Goal: Task Accomplishment & Management: Use online tool/utility

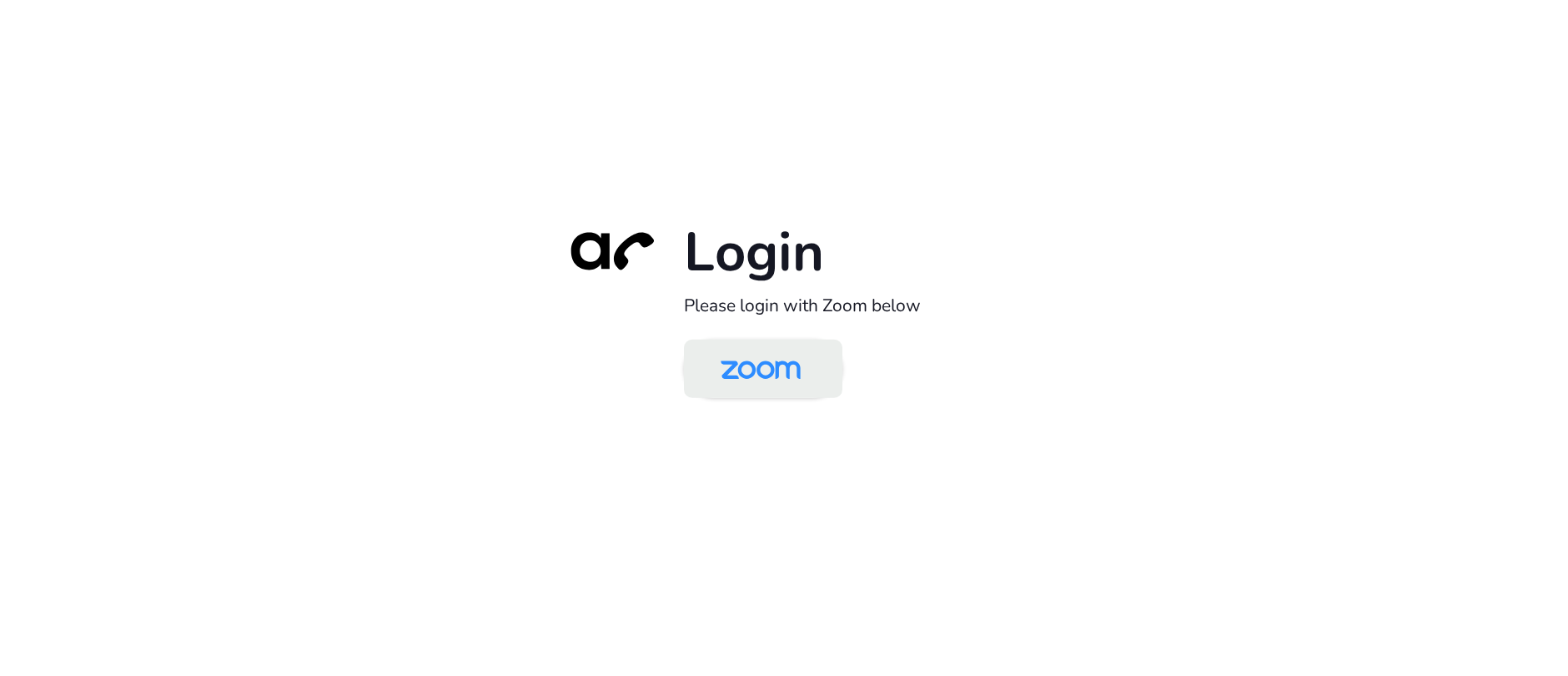
click at [775, 370] on img at bounding box center [760, 370] width 115 height 54
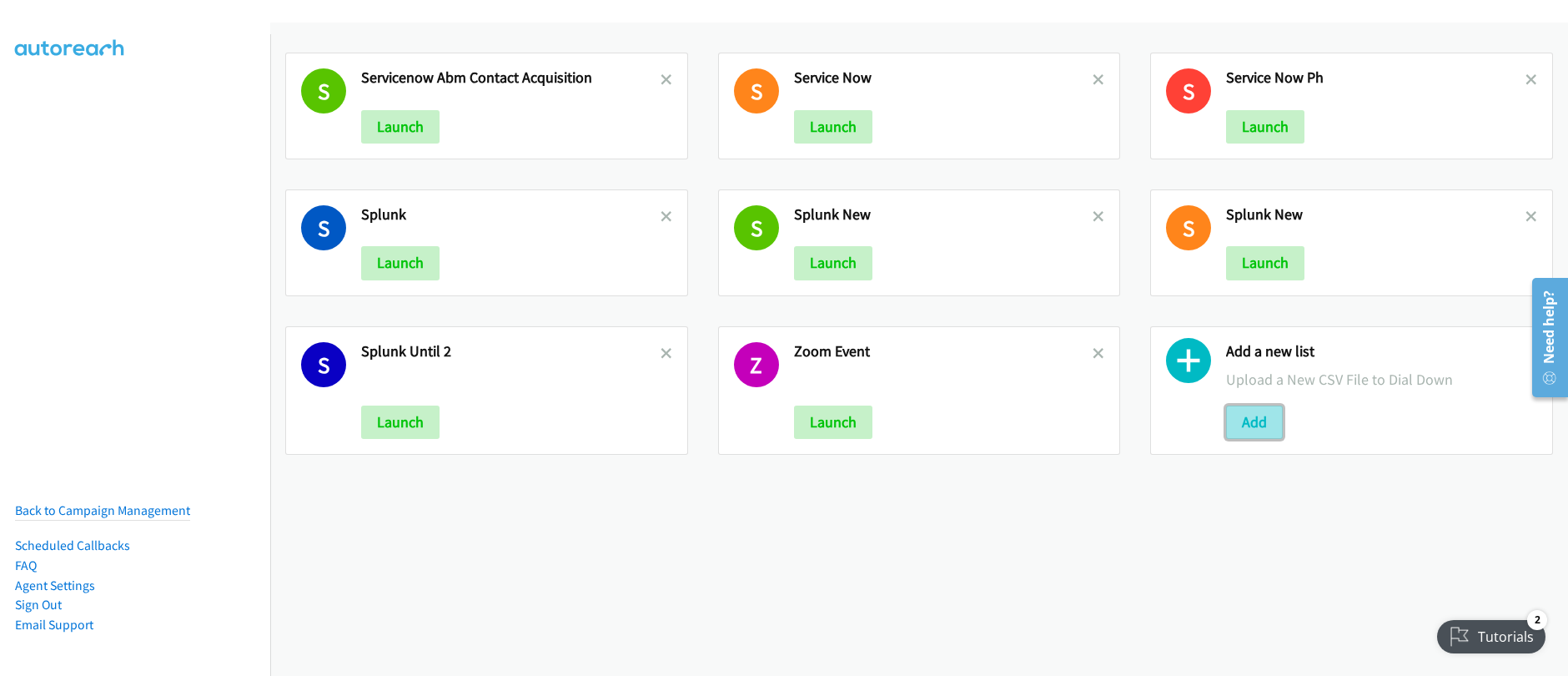
click at [1250, 426] on button "Add" at bounding box center [1253, 423] width 57 height 34
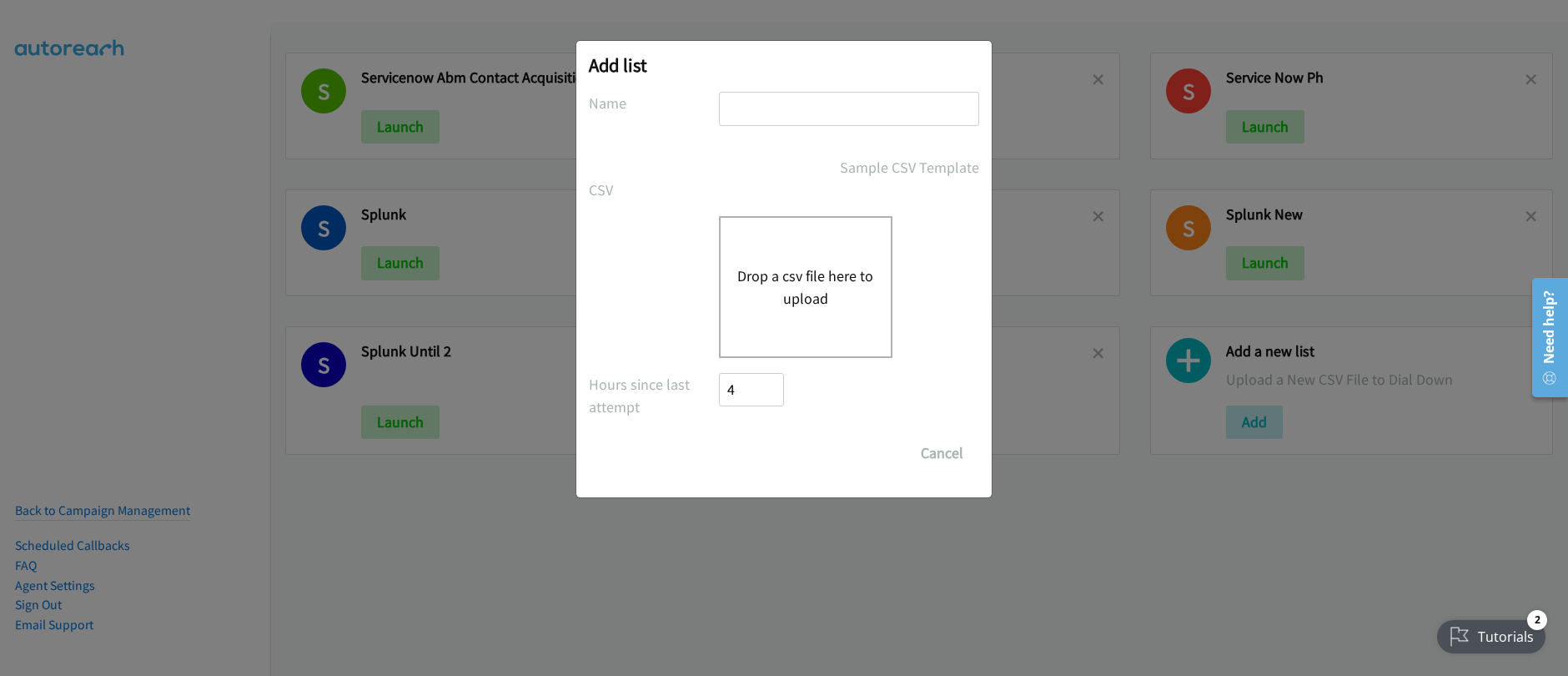
click at [775, 116] on input "text" at bounding box center [850, 109] width 261 height 34
type input "Splunk_HK"
click at [776, 260] on div "Drop a csv file here to upload" at bounding box center [806, 287] width 173 height 142
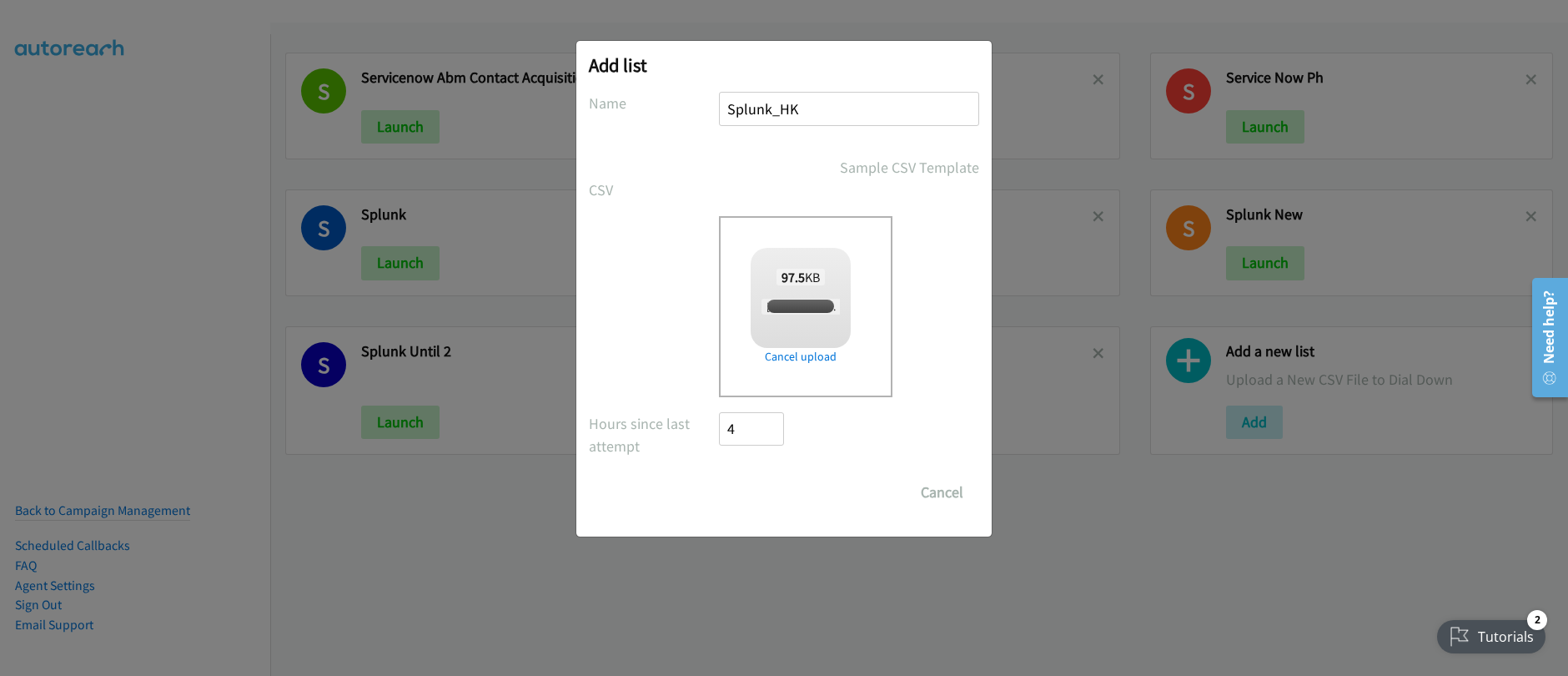
checkbox input "true"
click at [784, 497] on input "Save List" at bounding box center [763, 493] width 87 height 34
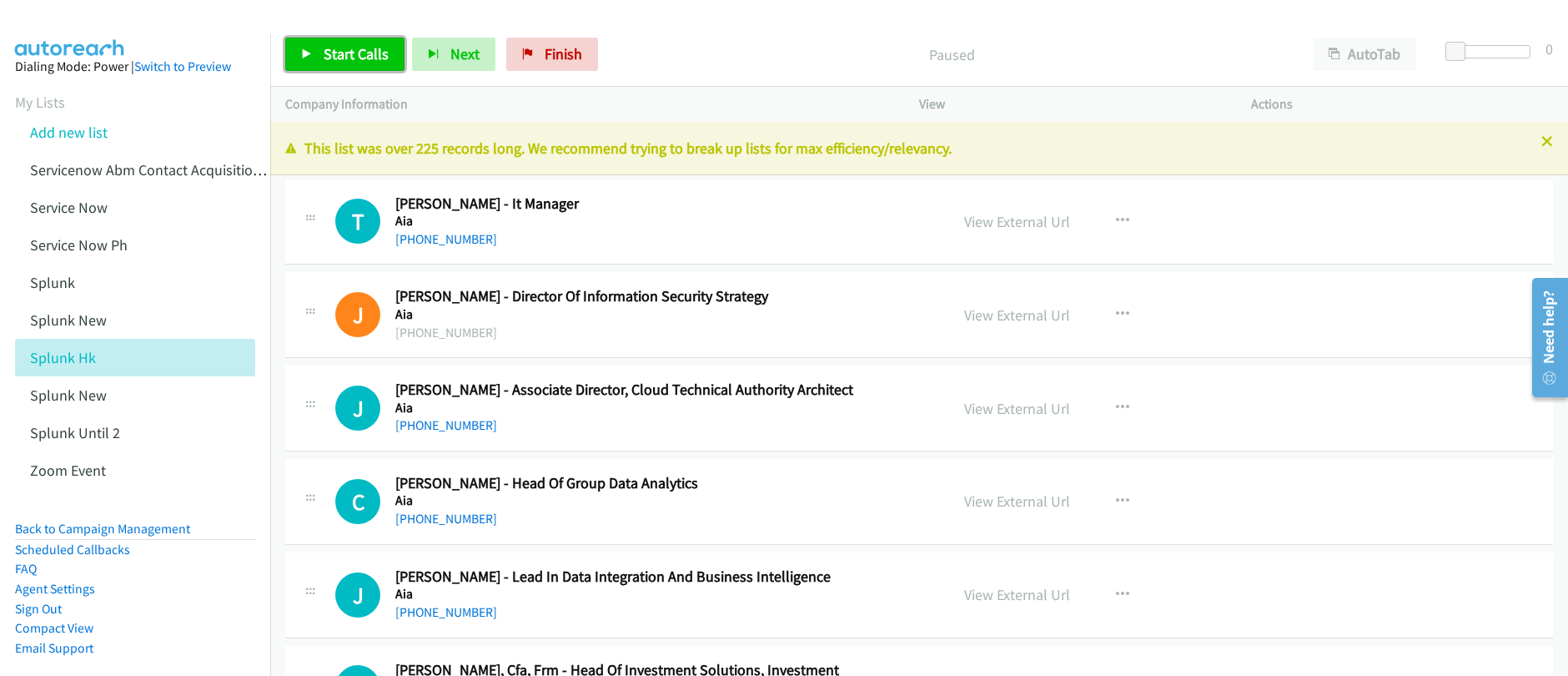
click at [368, 61] on span "Start Calls" at bounding box center [356, 53] width 65 height 20
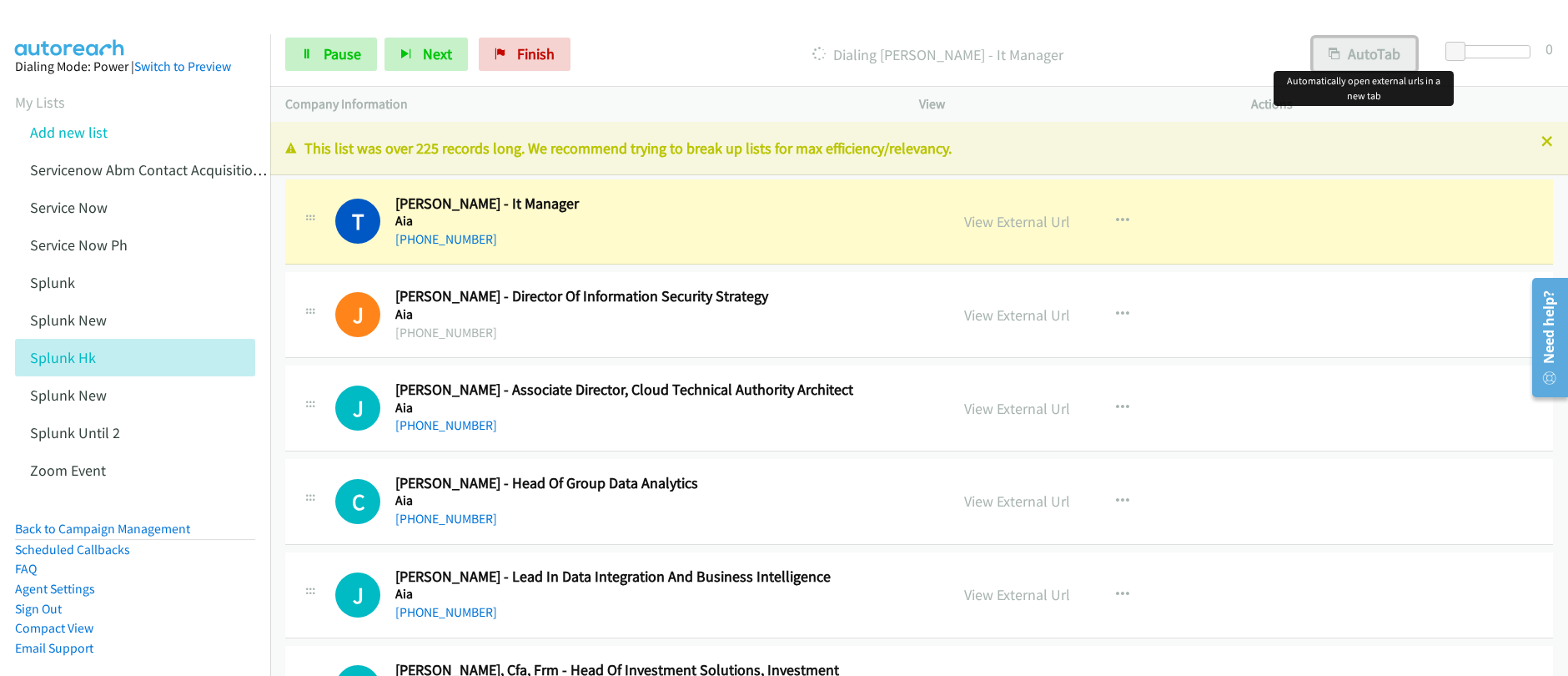
click at [1361, 61] on button "AutoTab" at bounding box center [1364, 54] width 103 height 34
click at [309, 43] on link "Pause" at bounding box center [330, 54] width 92 height 34
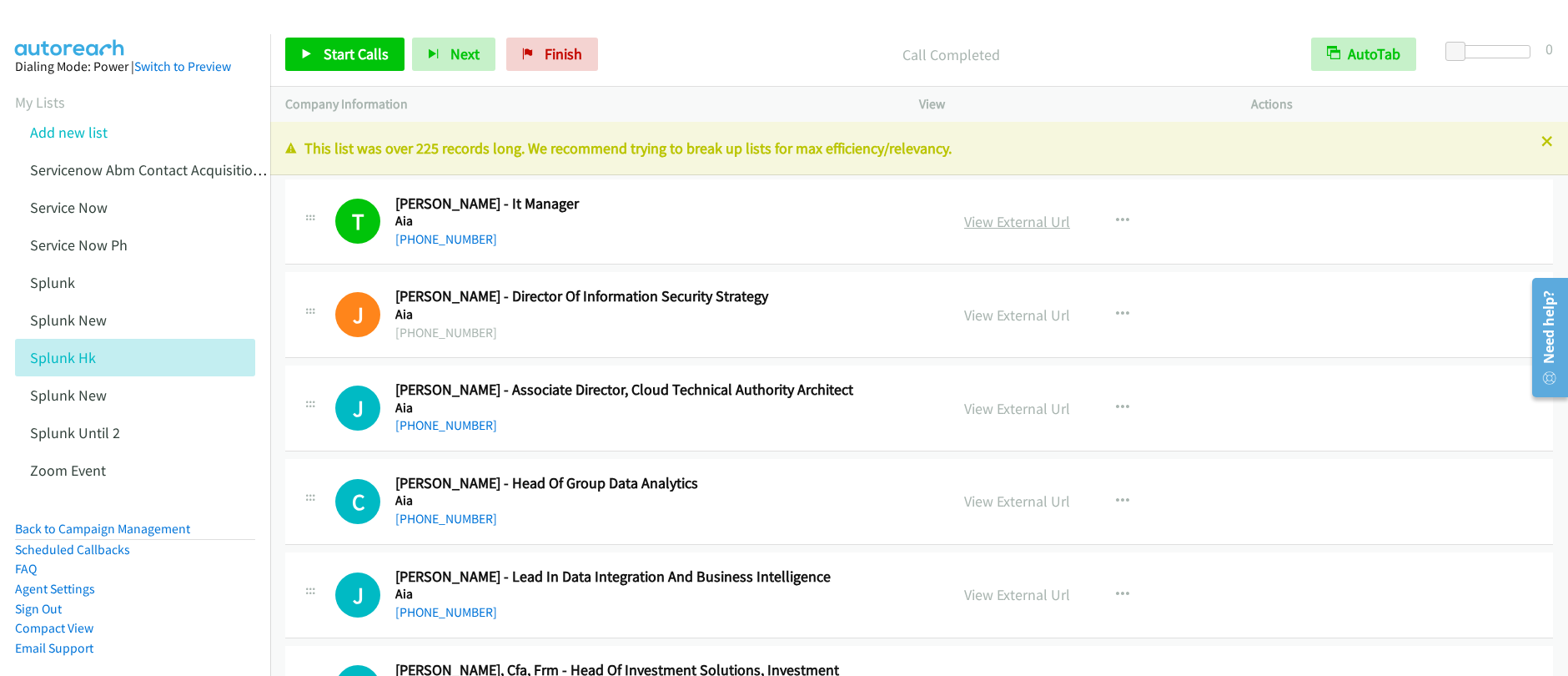
click at [1007, 223] on link "View External Url" at bounding box center [1017, 222] width 106 height 20
click at [341, 62] on span "Start Calls" at bounding box center [356, 53] width 65 height 20
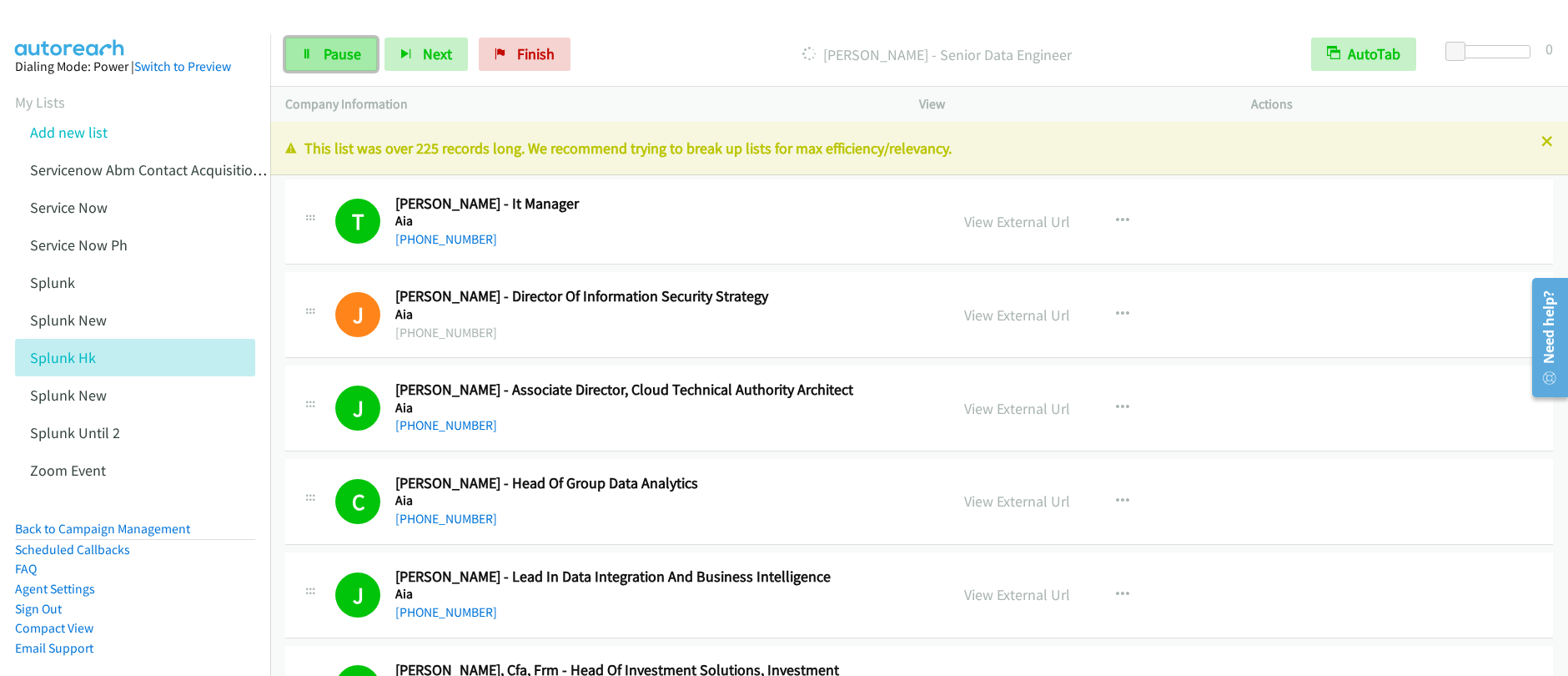
click at [333, 63] on link "Pause" at bounding box center [330, 54] width 92 height 34
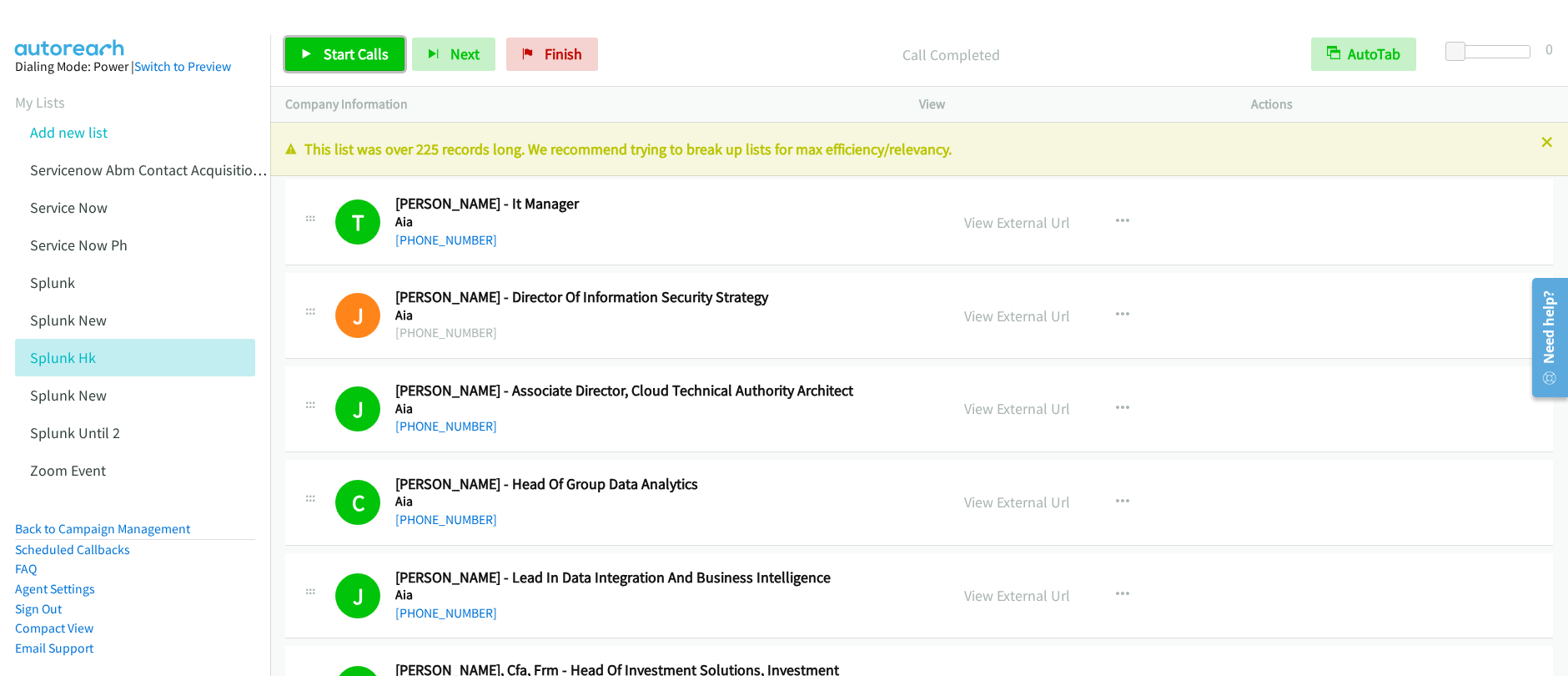
click at [353, 59] on span "Start Calls" at bounding box center [356, 53] width 65 height 20
click at [316, 54] on link "Pause" at bounding box center [330, 54] width 92 height 34
click at [316, 55] on link "Pause" at bounding box center [330, 54] width 92 height 34
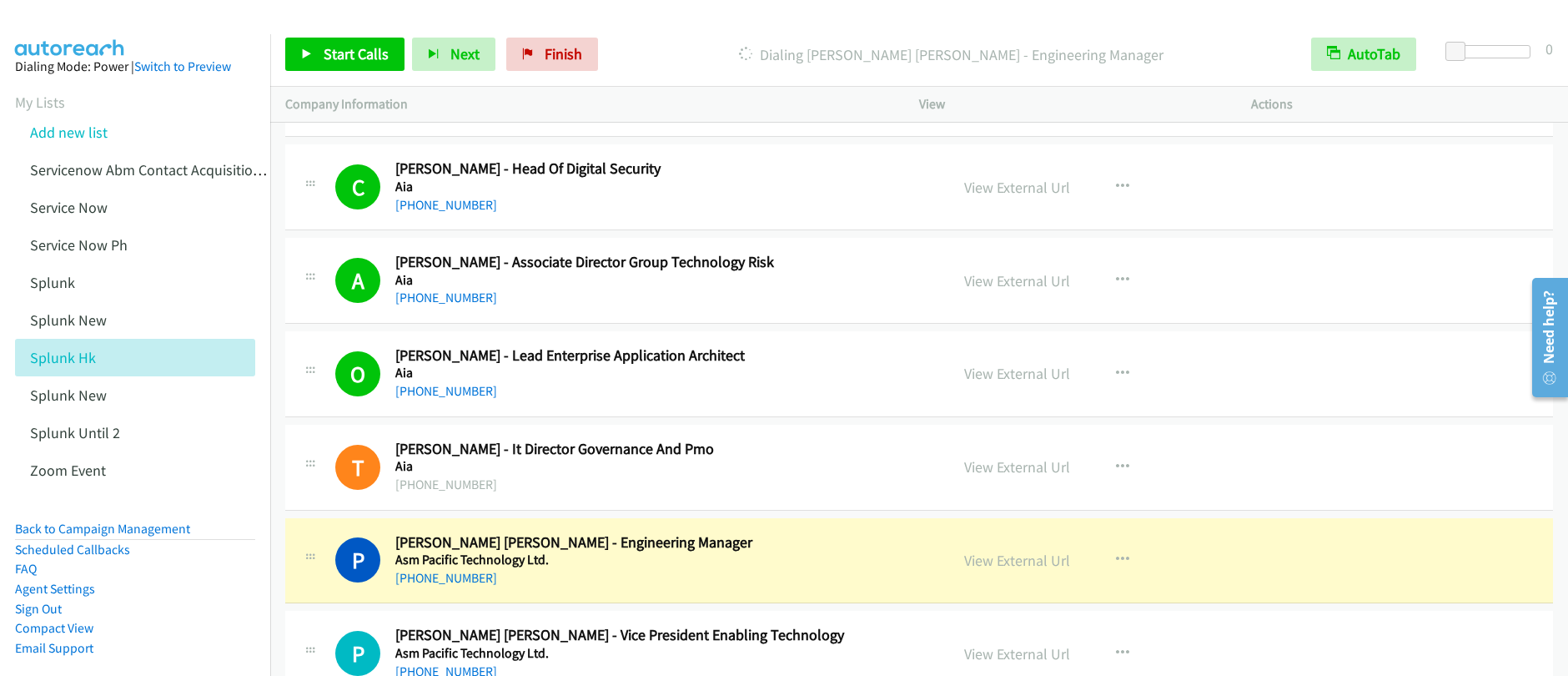
scroll to position [1065, 0]
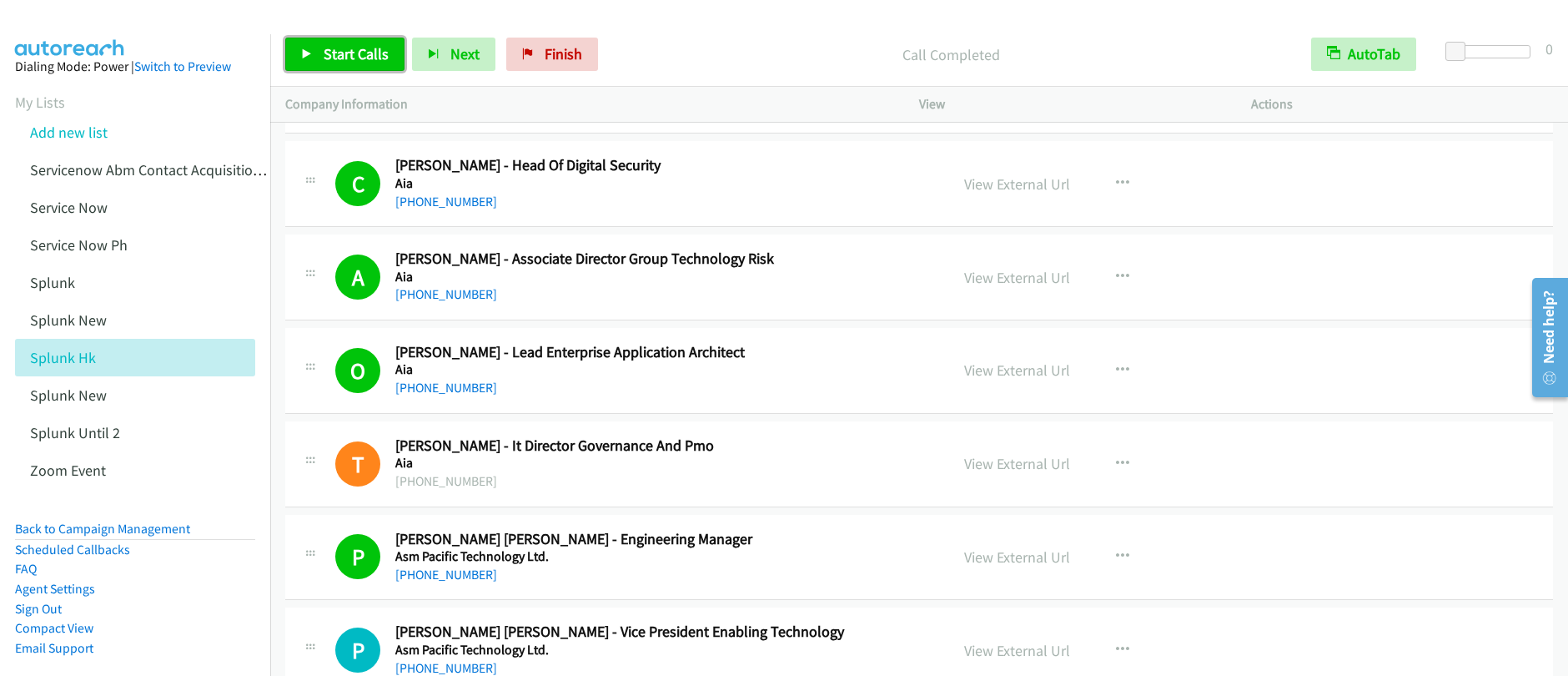
click at [326, 39] on link "Start Calls" at bounding box center [344, 54] width 119 height 34
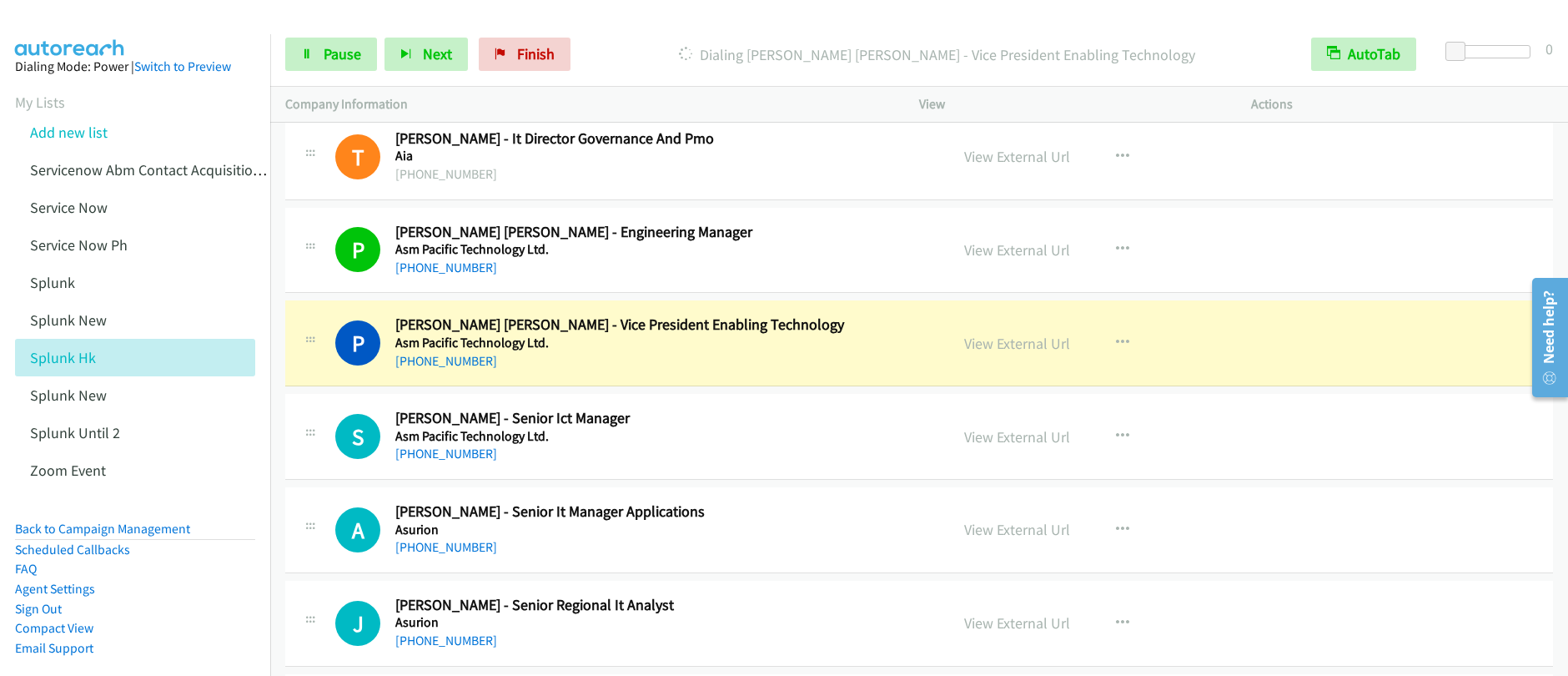
scroll to position [1427, 0]
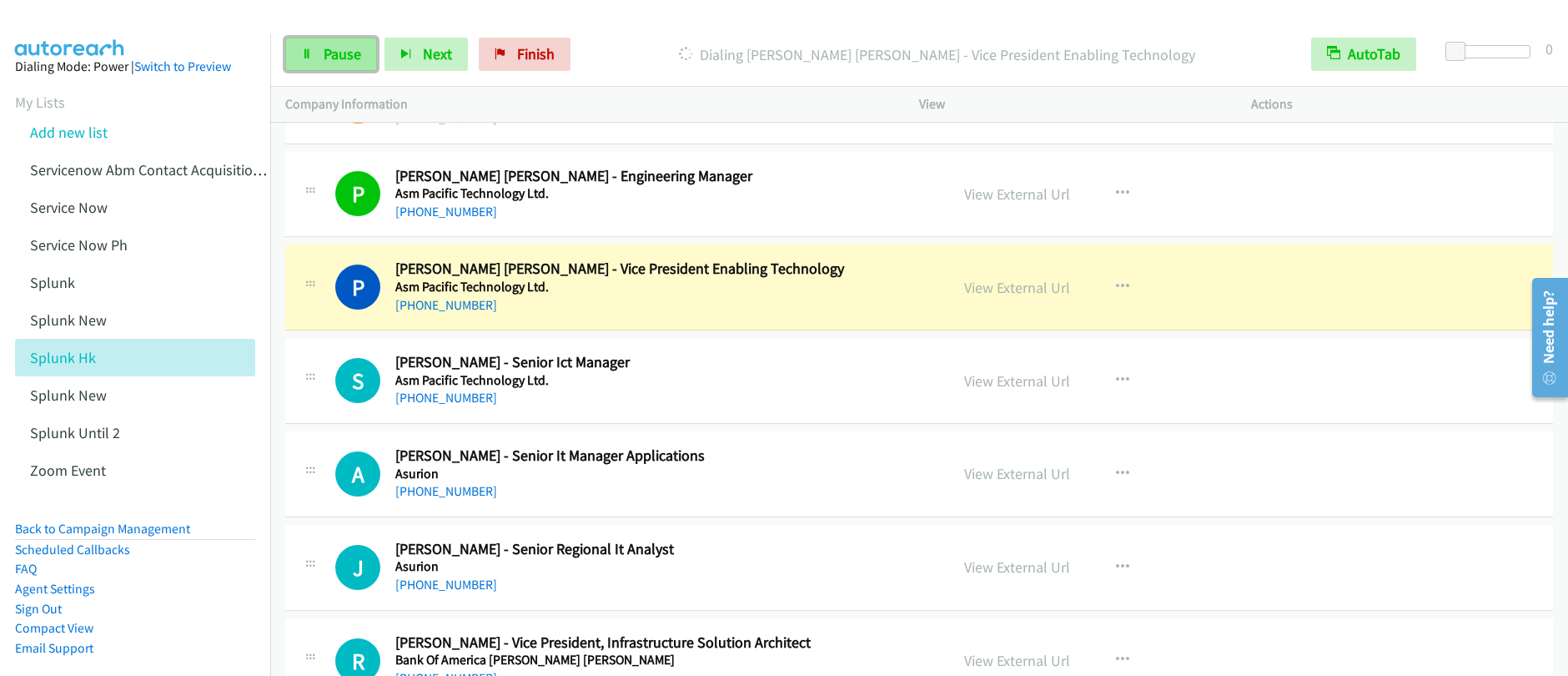
click at [353, 57] on span "Pause" at bounding box center [342, 53] width 37 height 20
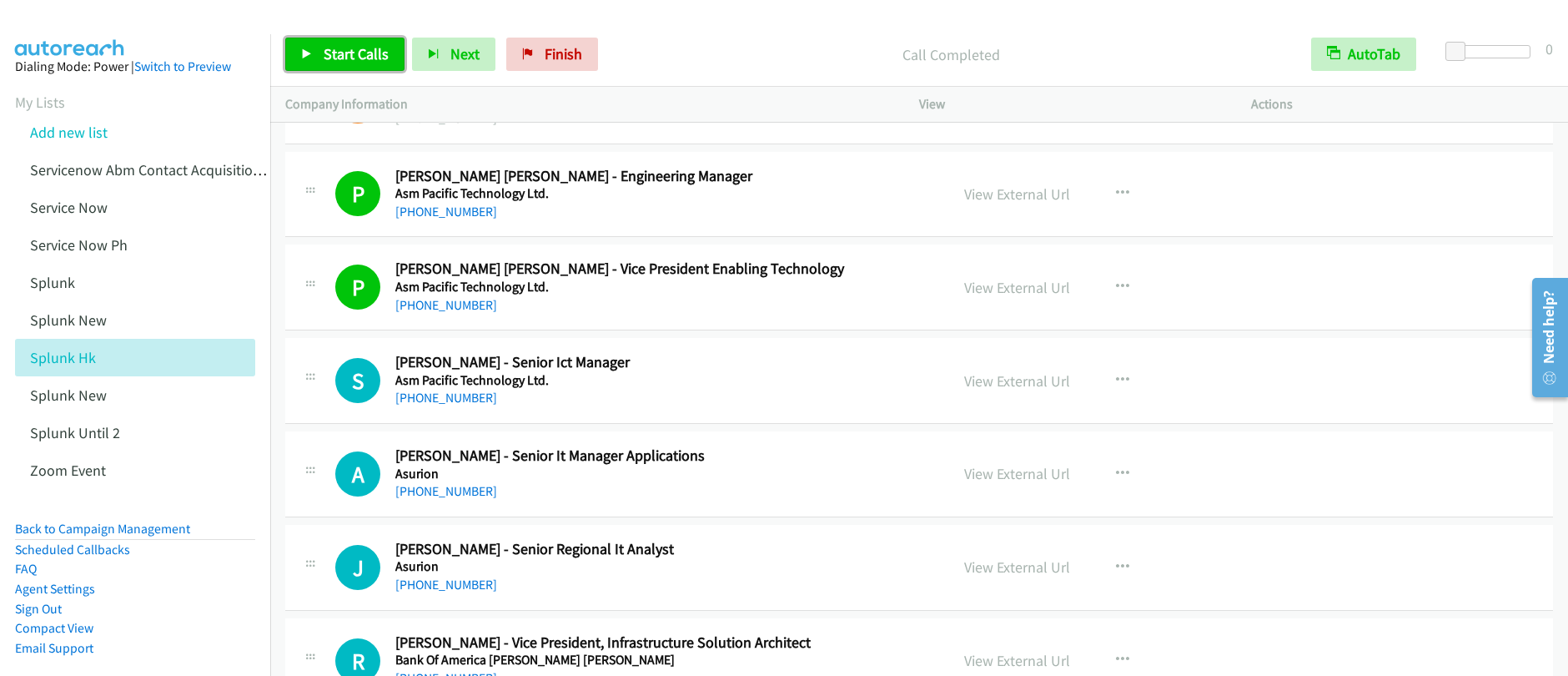
click at [368, 61] on span "Start Calls" at bounding box center [356, 53] width 65 height 20
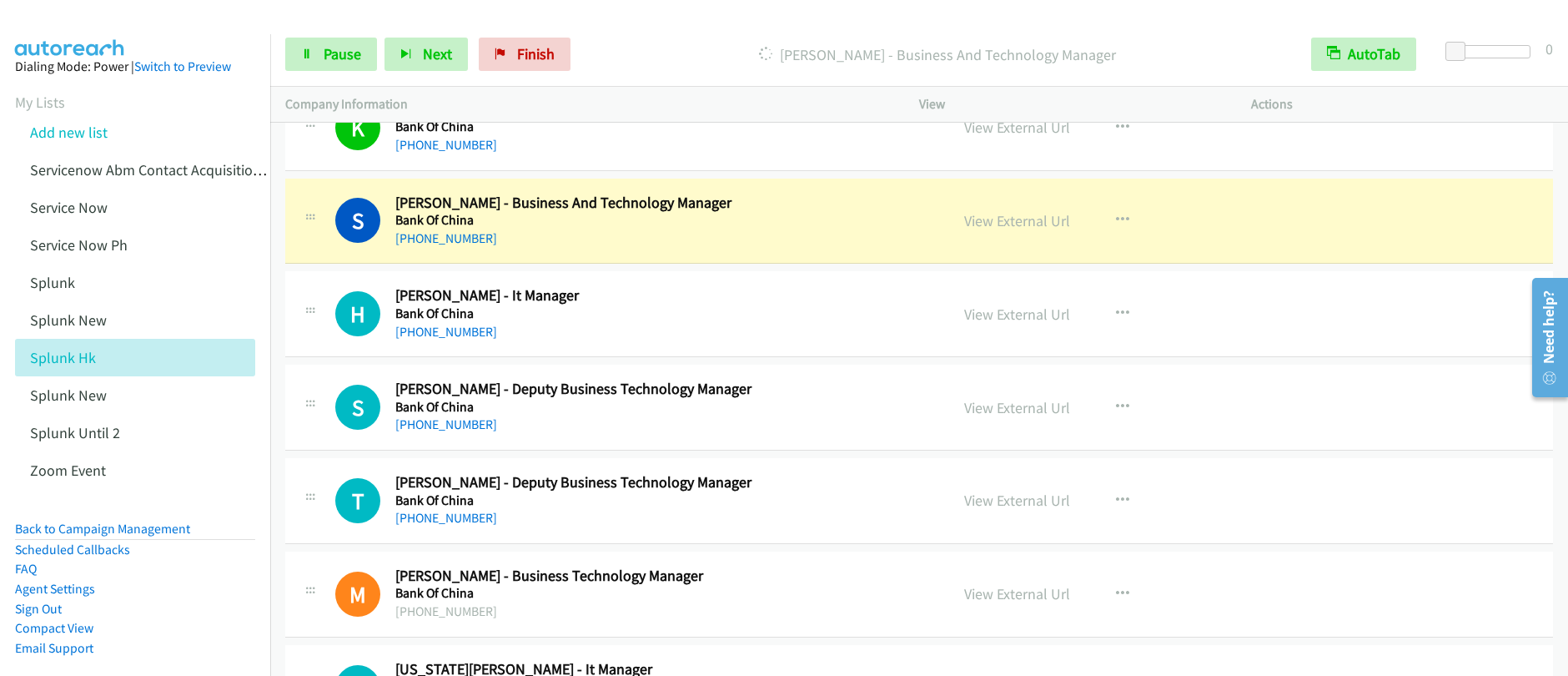
scroll to position [4389, 0]
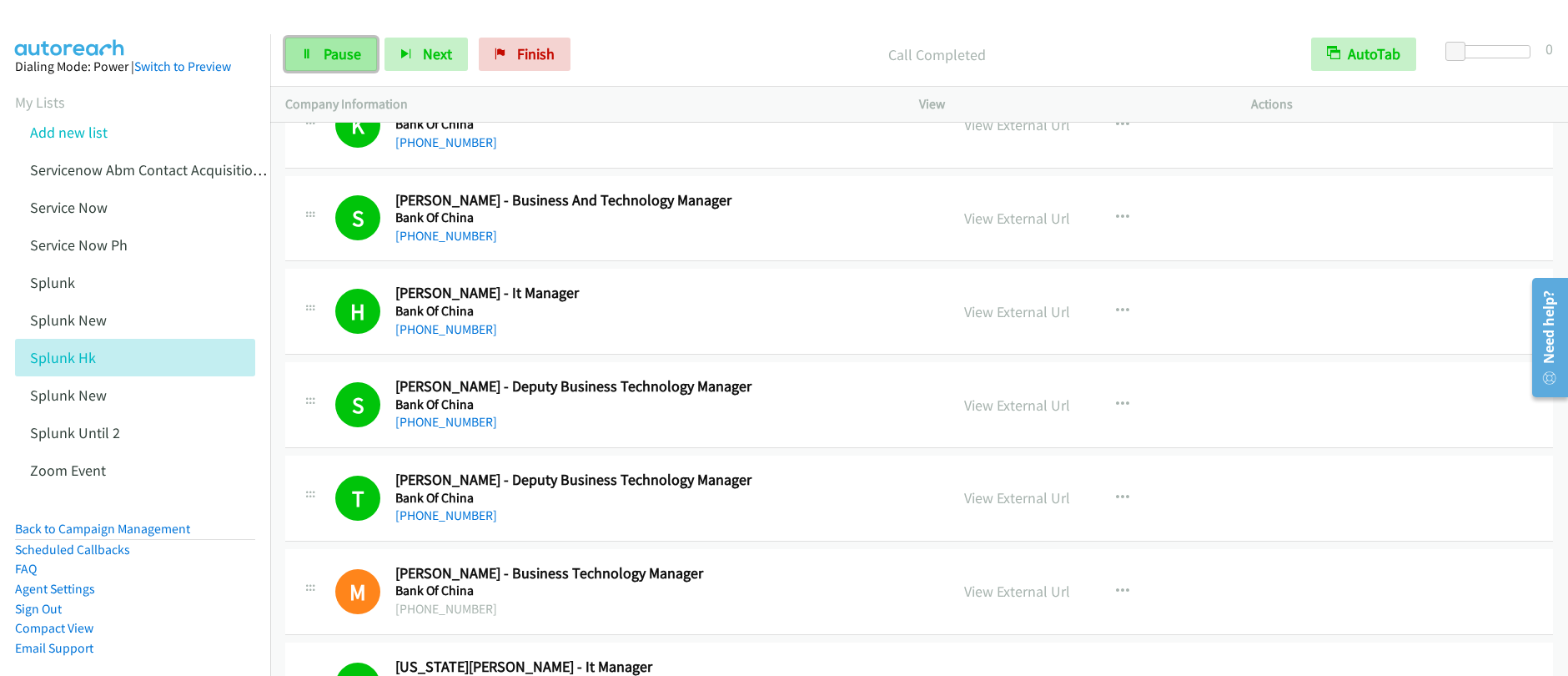
click at [315, 69] on link "Pause" at bounding box center [330, 54] width 92 height 34
click at [357, 51] on span "Start Calls" at bounding box center [356, 53] width 65 height 20
click at [342, 61] on span "Pause" at bounding box center [342, 53] width 37 height 20
click at [345, 52] on span "Start Calls" at bounding box center [356, 53] width 65 height 20
click at [342, 62] on span "Pause" at bounding box center [342, 53] width 37 height 20
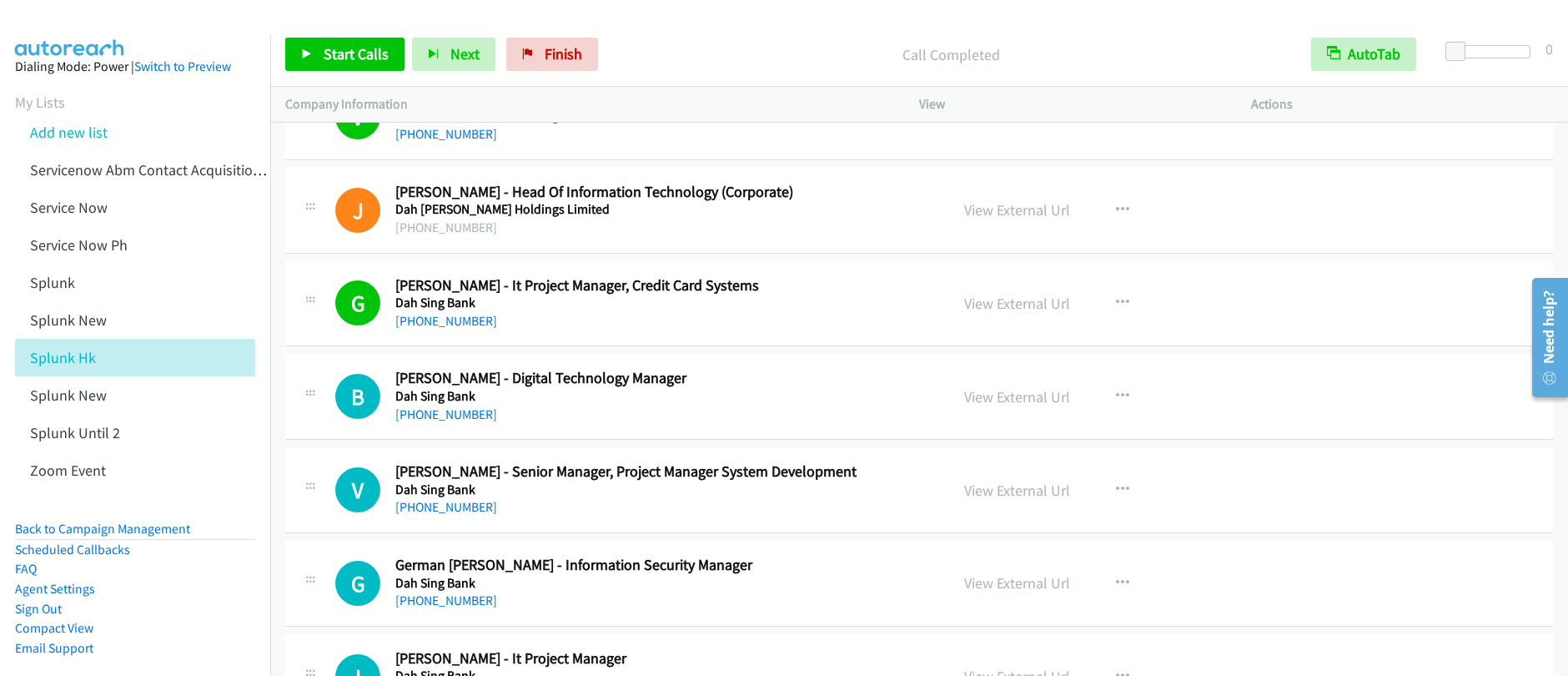
scroll to position [8701, 0]
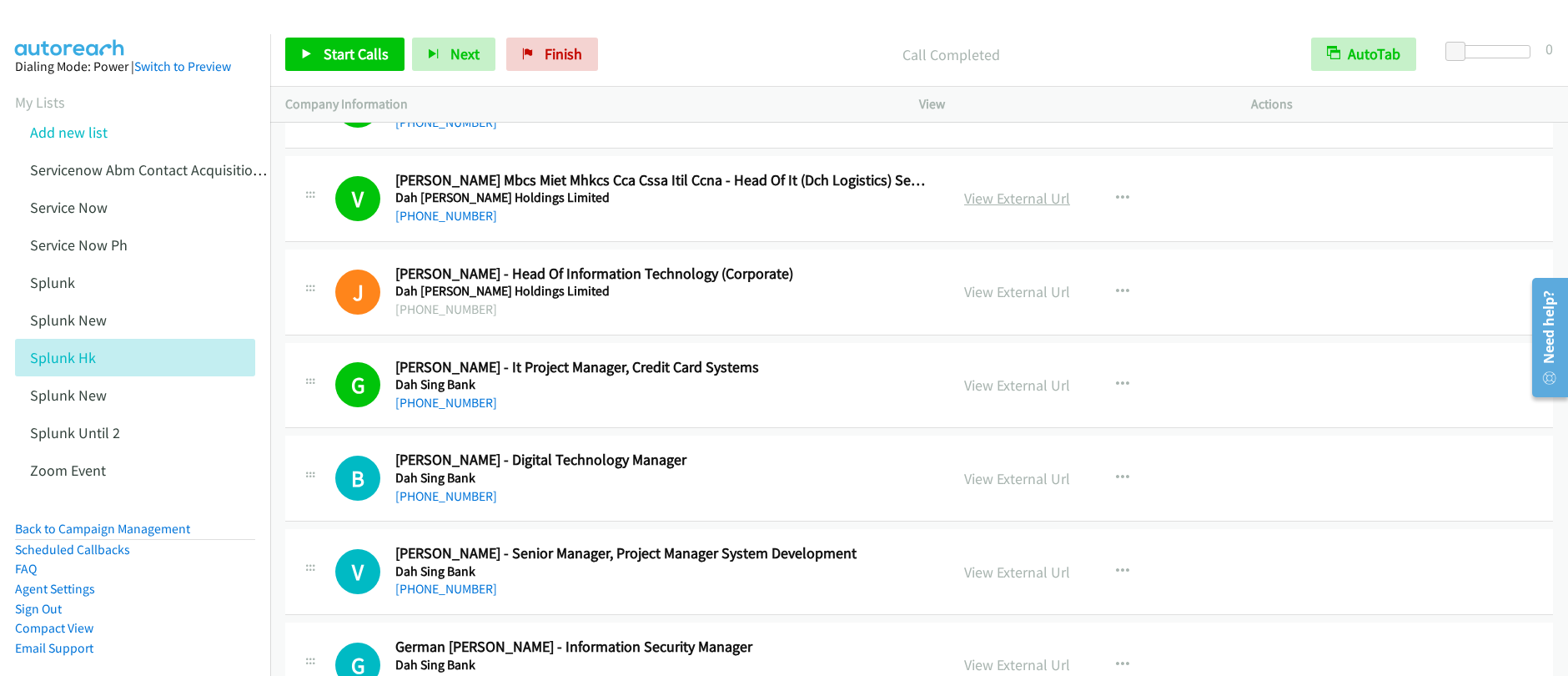
click at [1012, 209] on div "View External Url" at bounding box center [1017, 198] width 106 height 22
click at [1007, 200] on link "View External Url" at bounding box center [1017, 198] width 106 height 20
click at [319, 70] on link "Start Calls" at bounding box center [344, 54] width 119 height 34
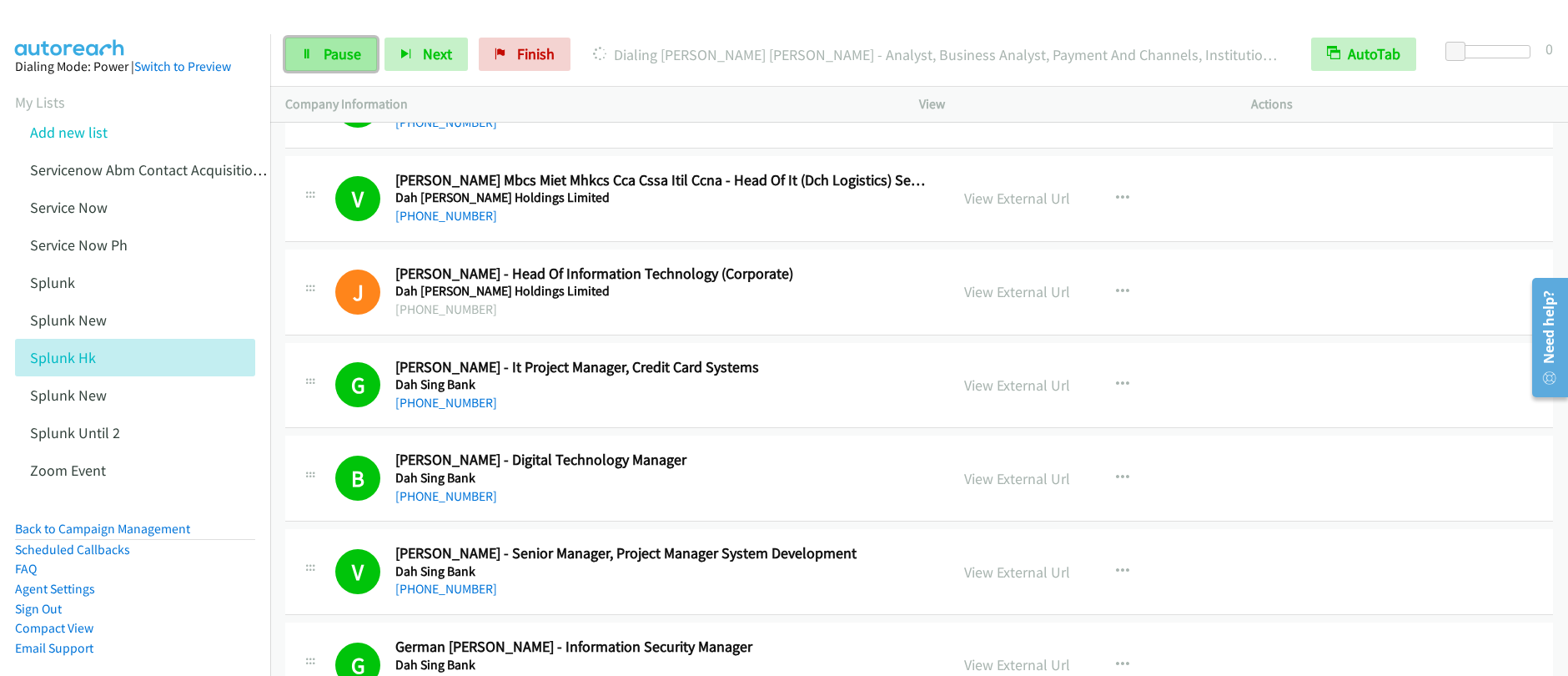
click at [312, 63] on link "Pause" at bounding box center [330, 54] width 92 height 34
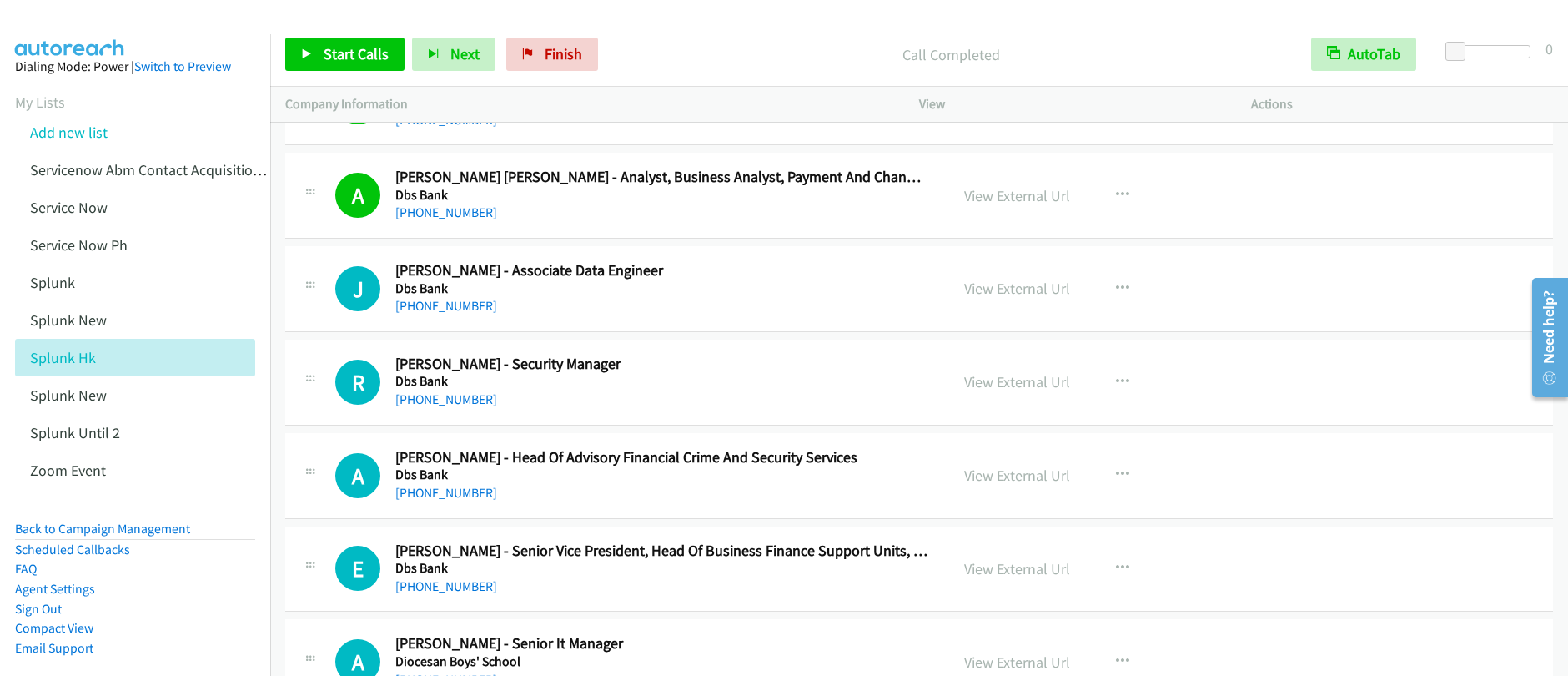
scroll to position [9545, 0]
click at [341, 55] on span "Start Calls" at bounding box center [356, 53] width 65 height 20
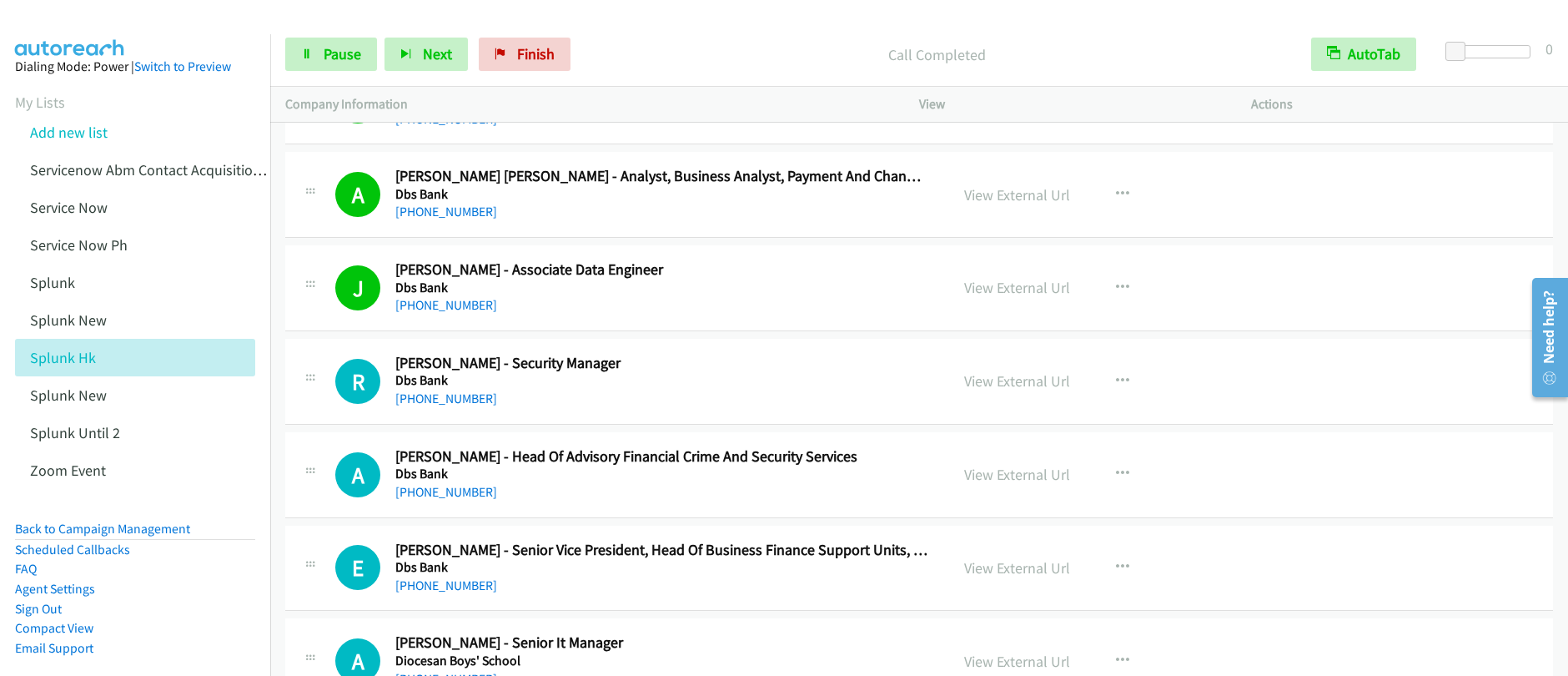
click at [305, 76] on div "Start Calls Pause Next Finish Call Completed AutoTab AutoTab 0" at bounding box center [918, 54] width 1297 height 64
click at [318, 61] on link "Pause" at bounding box center [330, 54] width 92 height 34
click at [318, 61] on link "Start Calls" at bounding box center [344, 54] width 119 height 34
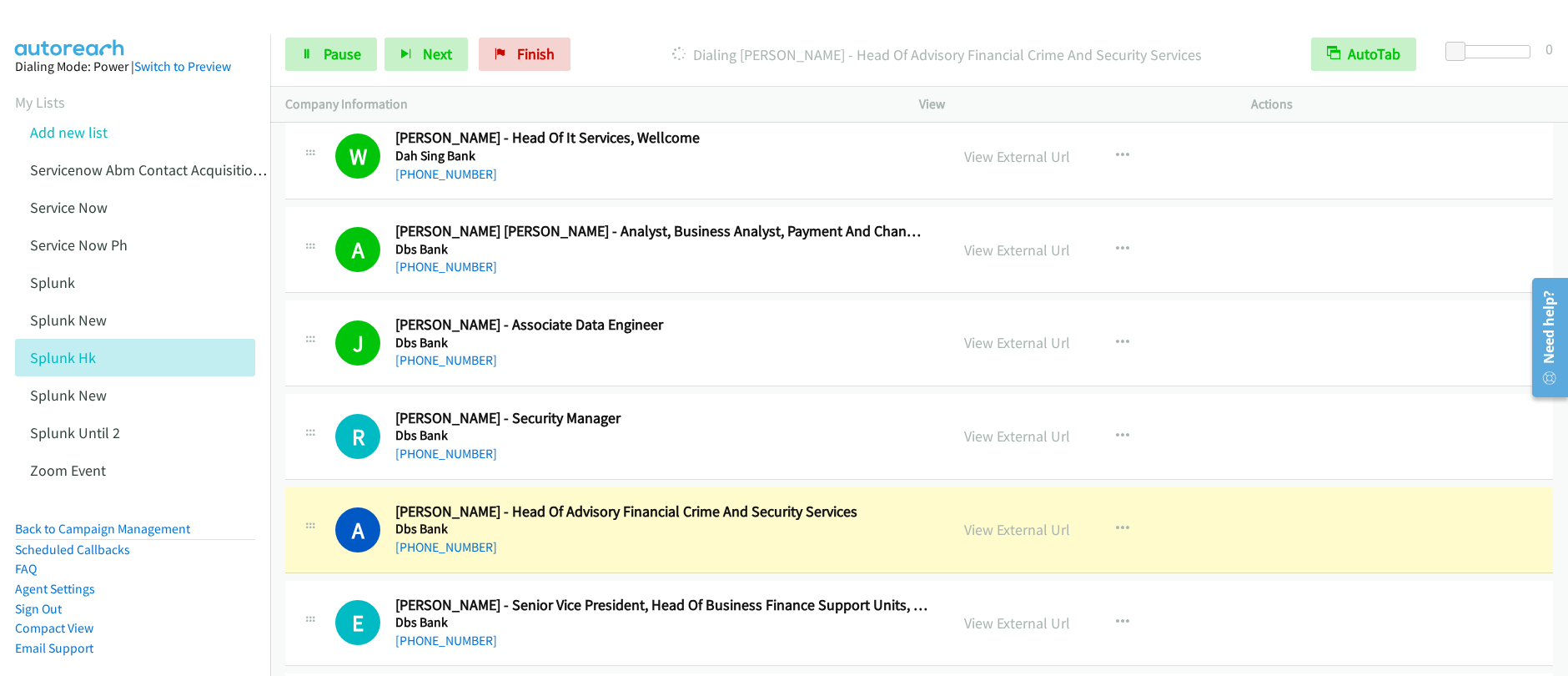
scroll to position [9686, 0]
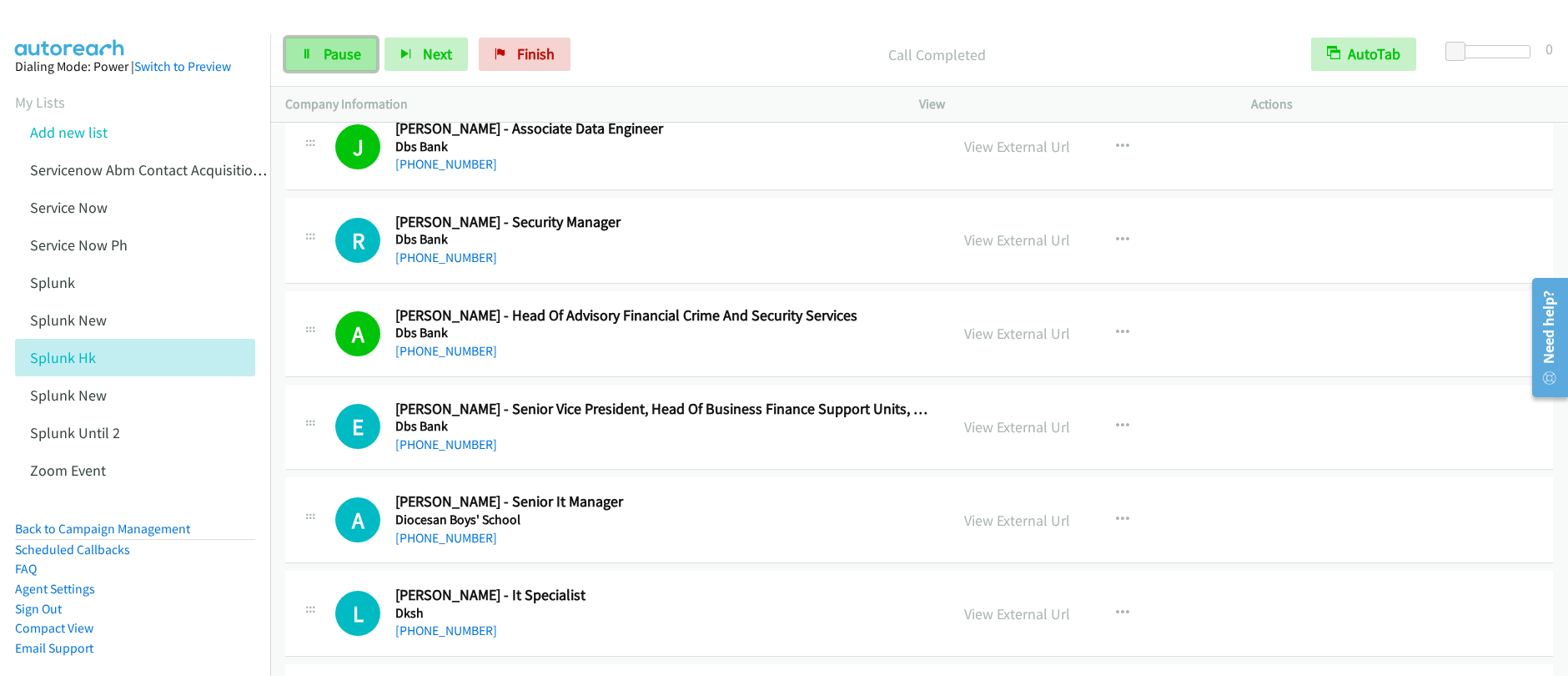
click at [344, 62] on span "Pause" at bounding box center [342, 53] width 37 height 20
click at [342, 61] on span "Start Calls" at bounding box center [356, 53] width 65 height 20
click at [335, 61] on span "Pause" at bounding box center [342, 53] width 37 height 20
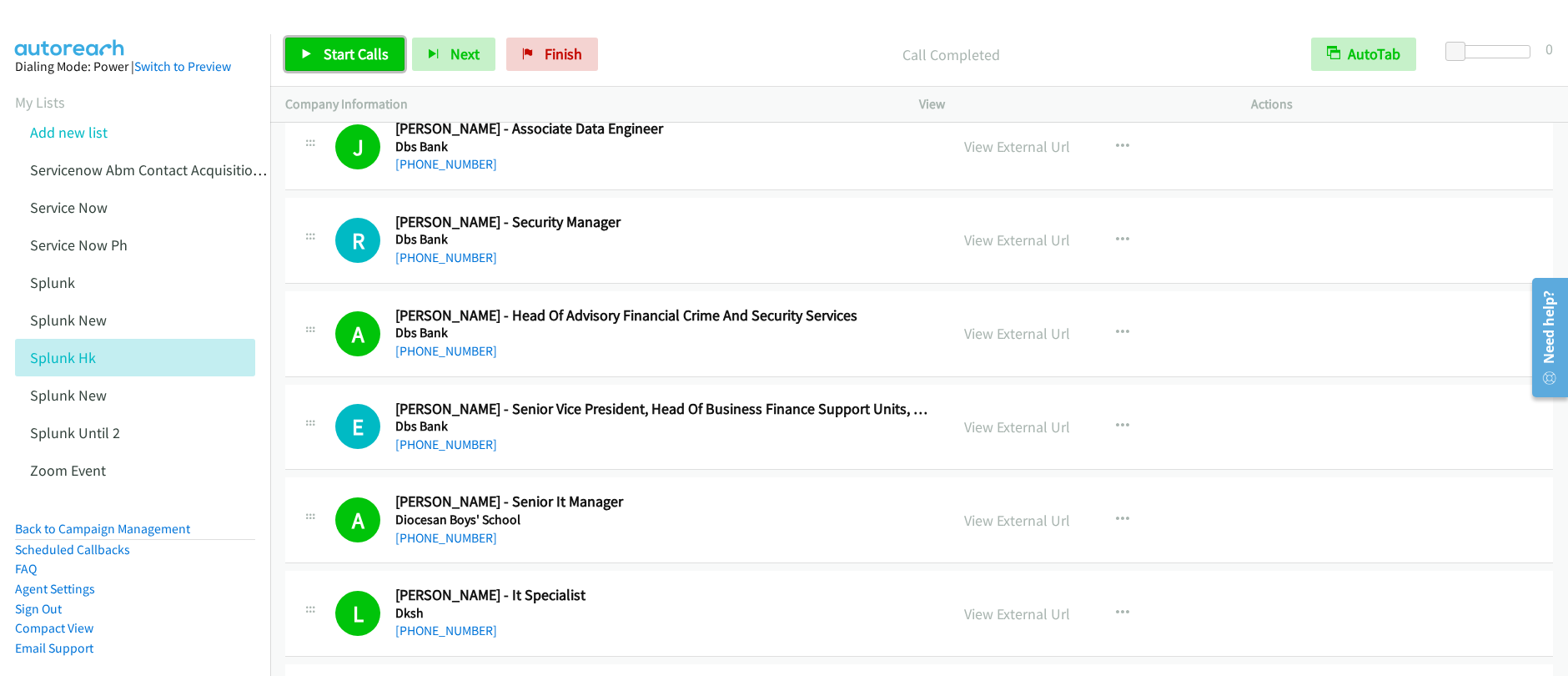
click at [348, 59] on span "Start Calls" at bounding box center [356, 53] width 65 height 20
click at [316, 54] on link "Pause" at bounding box center [330, 54] width 92 height 34
click at [342, 50] on span "Start Calls" at bounding box center [356, 53] width 65 height 20
click at [323, 63] on link "Pause" at bounding box center [330, 54] width 92 height 34
click at [348, 51] on span "Start Calls" at bounding box center [356, 53] width 65 height 20
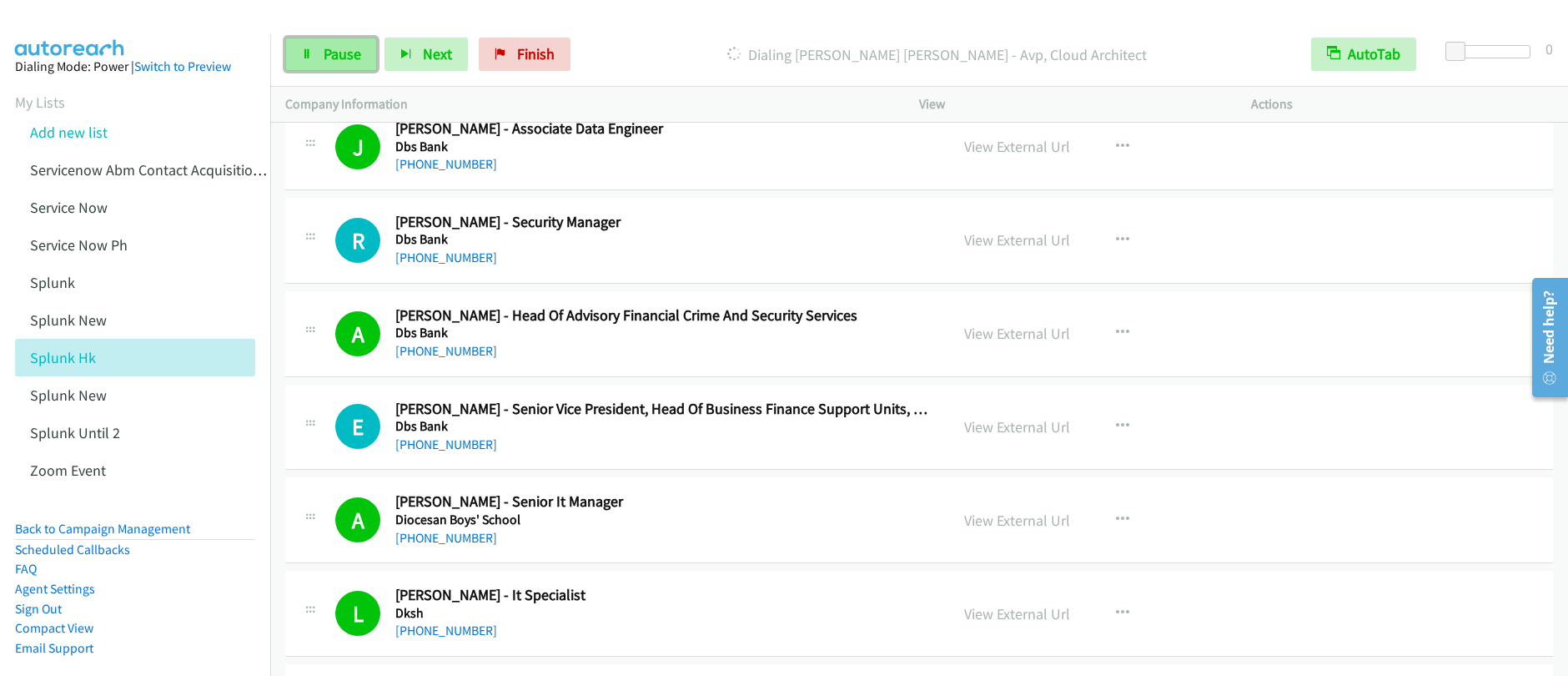
click at [341, 62] on link "Pause" at bounding box center [330, 54] width 92 height 34
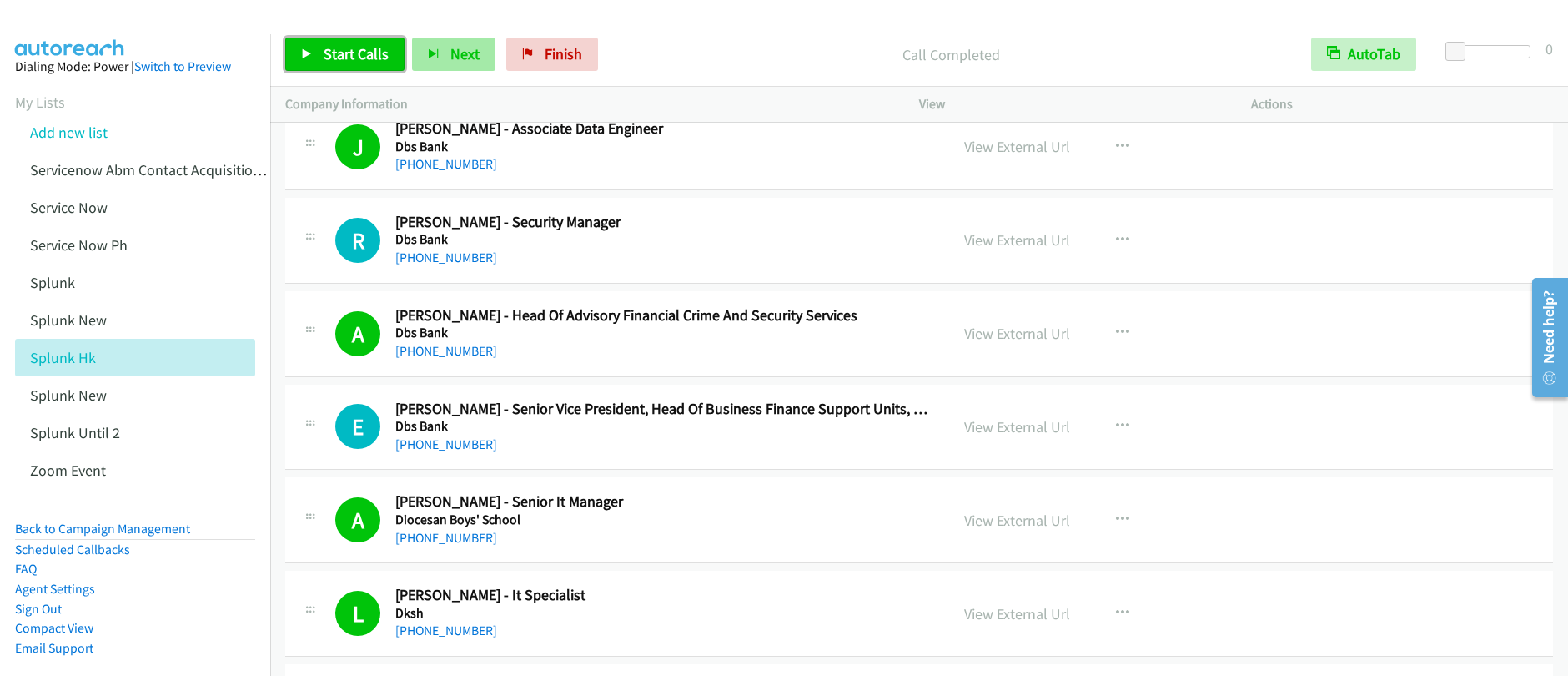
drag, startPoint x: 359, startPoint y: 61, endPoint x: 460, endPoint y: 42, distance: 102.8
click at [359, 61] on span "Start Calls" at bounding box center [356, 53] width 65 height 20
click at [319, 58] on link "Pause" at bounding box center [330, 54] width 92 height 34
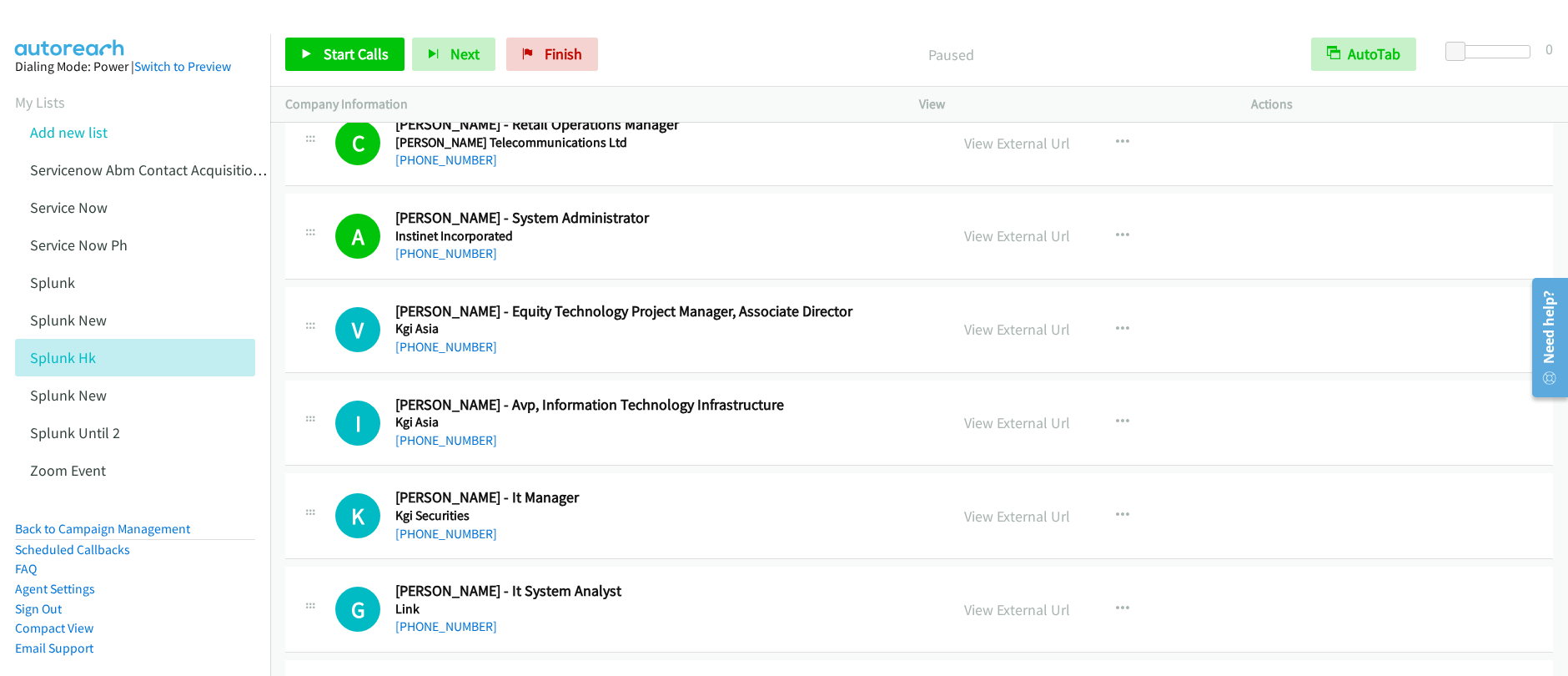
scroll to position [17976, 0]
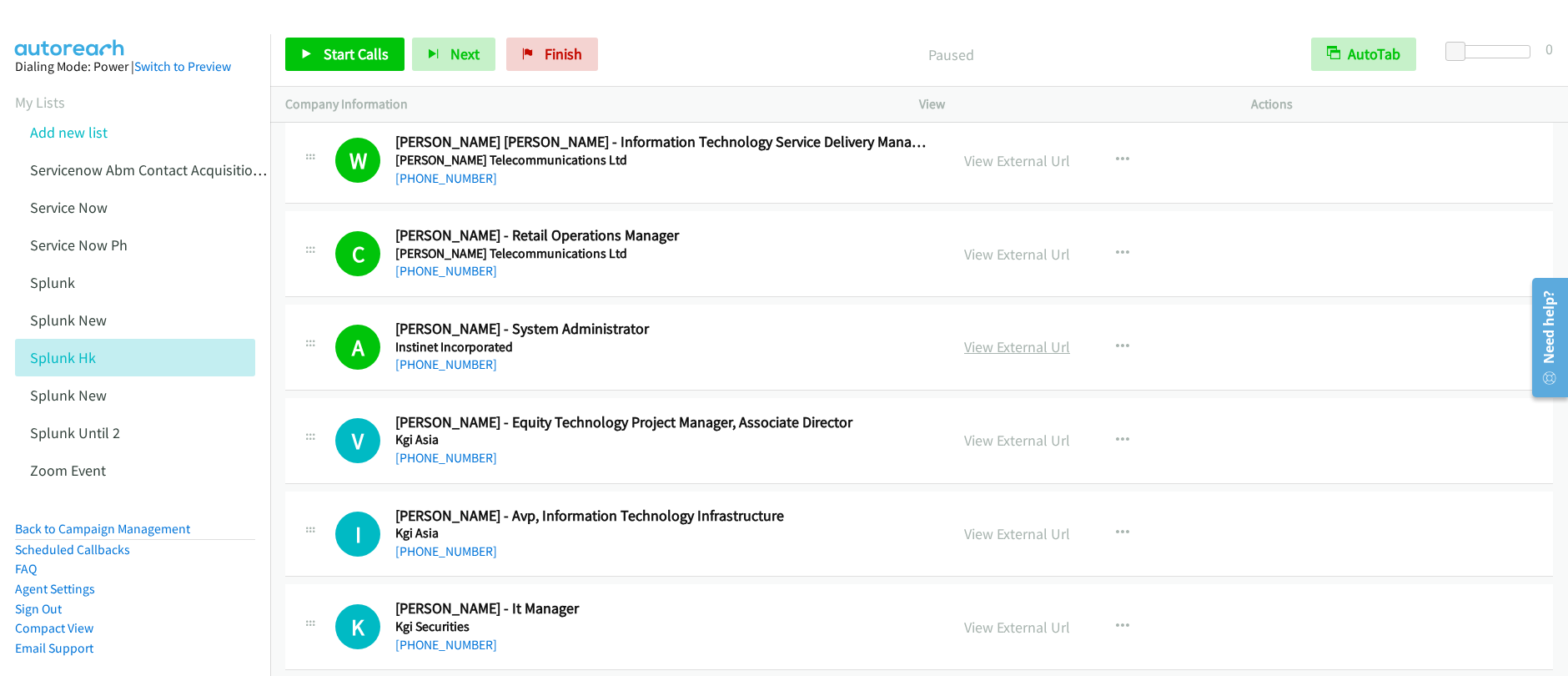
click at [993, 350] on link "View External Url" at bounding box center [1017, 346] width 106 height 20
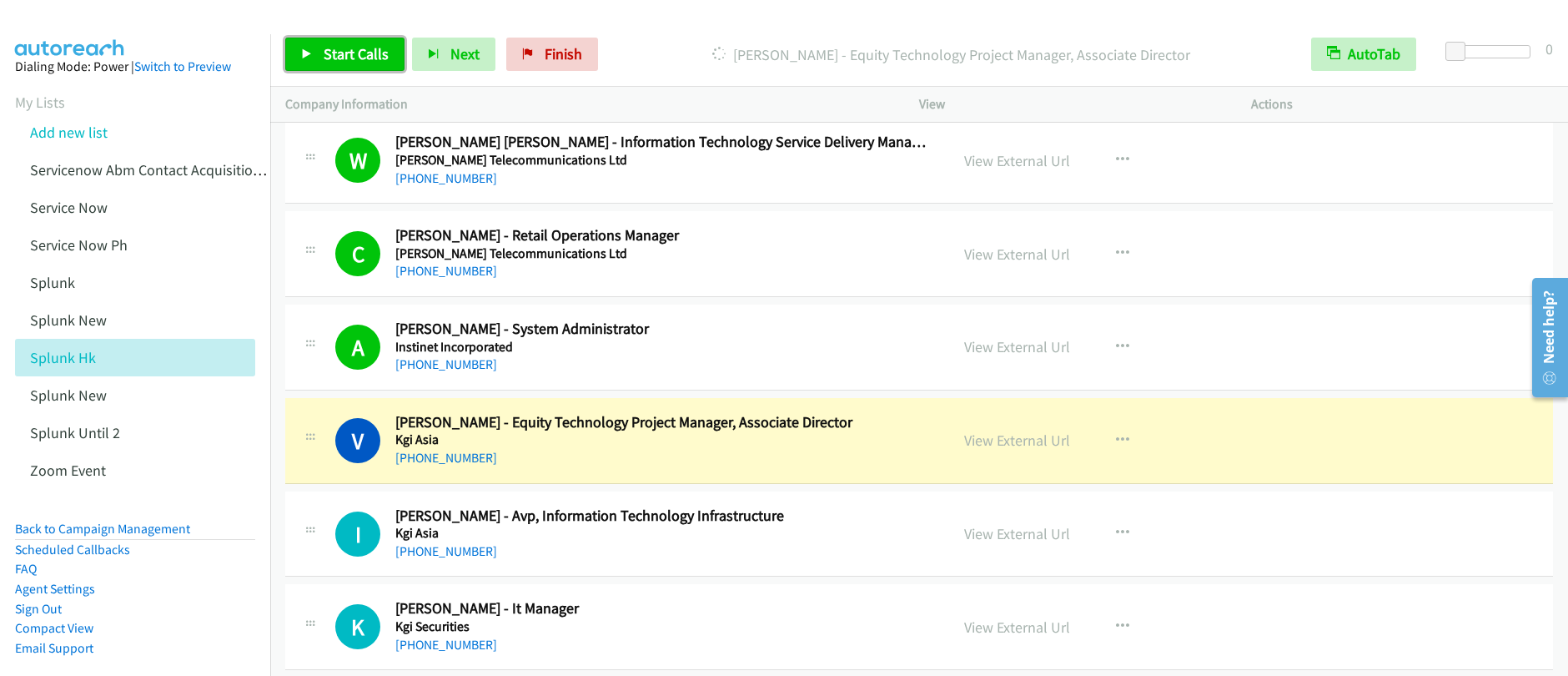
click at [358, 60] on span "Start Calls" at bounding box center [356, 53] width 65 height 20
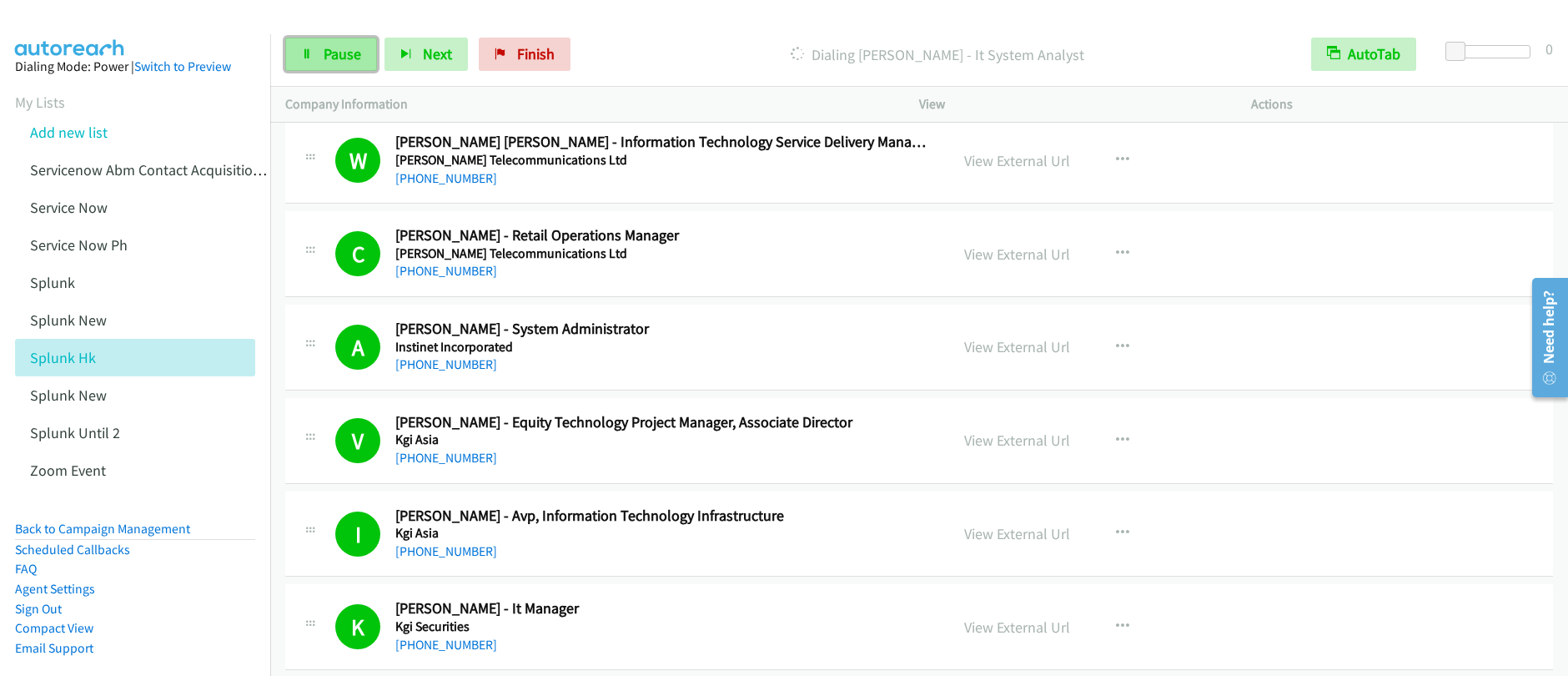
drag, startPoint x: 331, startPoint y: 60, endPoint x: 363, endPoint y: 64, distance: 32.2
click at [331, 60] on span "Pause" at bounding box center [342, 53] width 37 height 20
click at [340, 65] on link "Start Calls" at bounding box center [344, 54] width 119 height 34
click at [325, 68] on link "Pause" at bounding box center [330, 54] width 92 height 34
click at [360, 63] on link "Start Calls" at bounding box center [344, 54] width 119 height 34
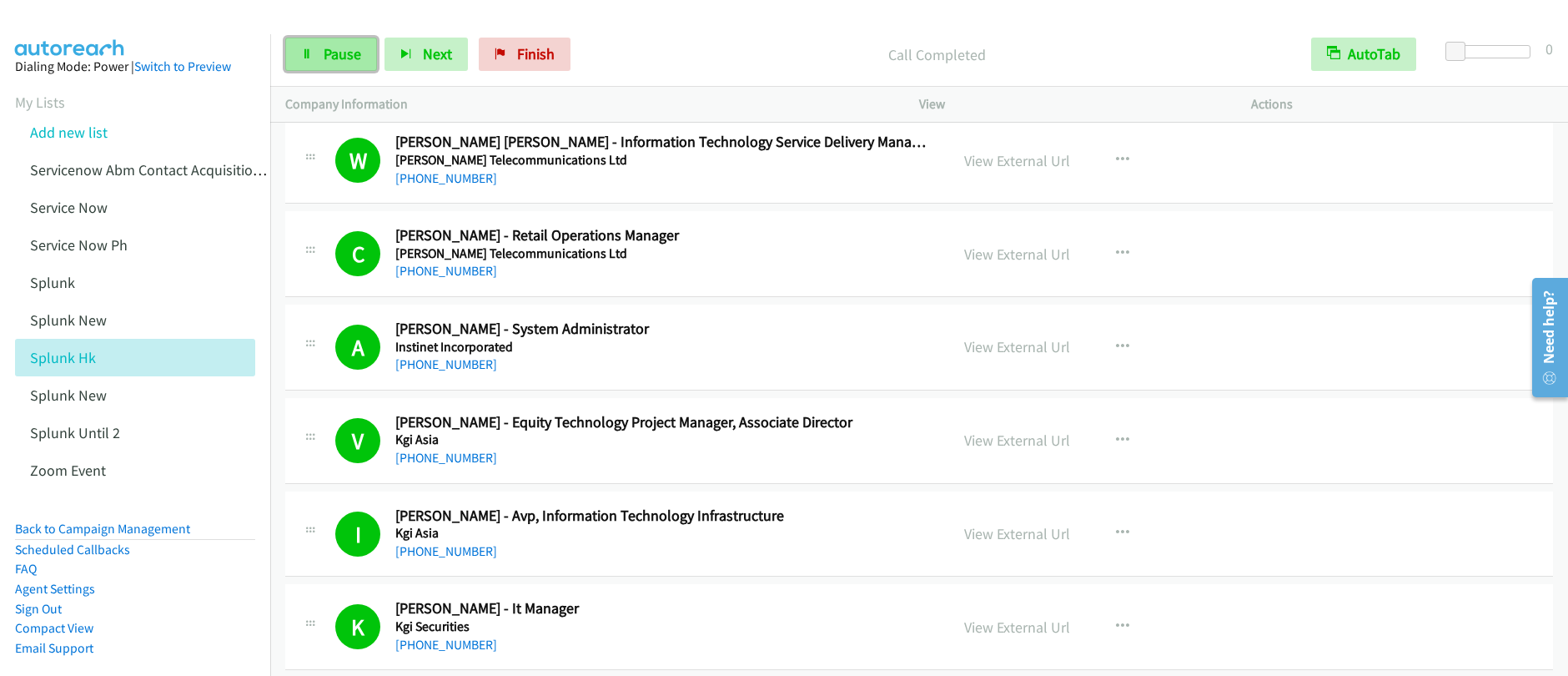
click at [309, 54] on icon at bounding box center [307, 55] width 12 height 12
click at [326, 54] on span "Pause" at bounding box center [342, 53] width 37 height 20
click at [315, 61] on link "Start Calls" at bounding box center [344, 54] width 119 height 34
click at [322, 65] on link "Pause" at bounding box center [330, 54] width 92 height 34
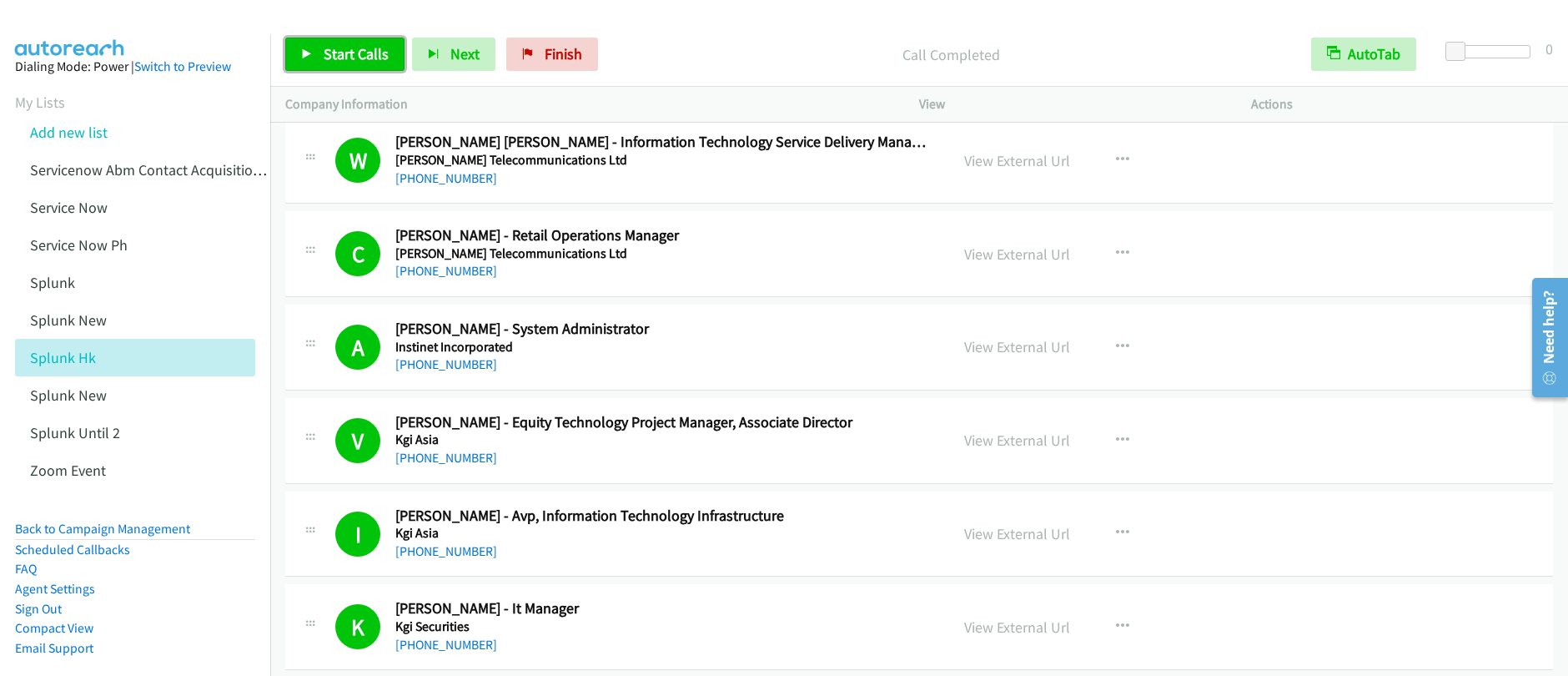
click at [340, 60] on span "Start Calls" at bounding box center [356, 53] width 65 height 20
click at [320, 59] on link "Pause" at bounding box center [330, 54] width 92 height 34
click at [320, 59] on link "Start Calls" at bounding box center [344, 54] width 119 height 34
click at [330, 56] on span "Pause" at bounding box center [342, 53] width 37 height 20
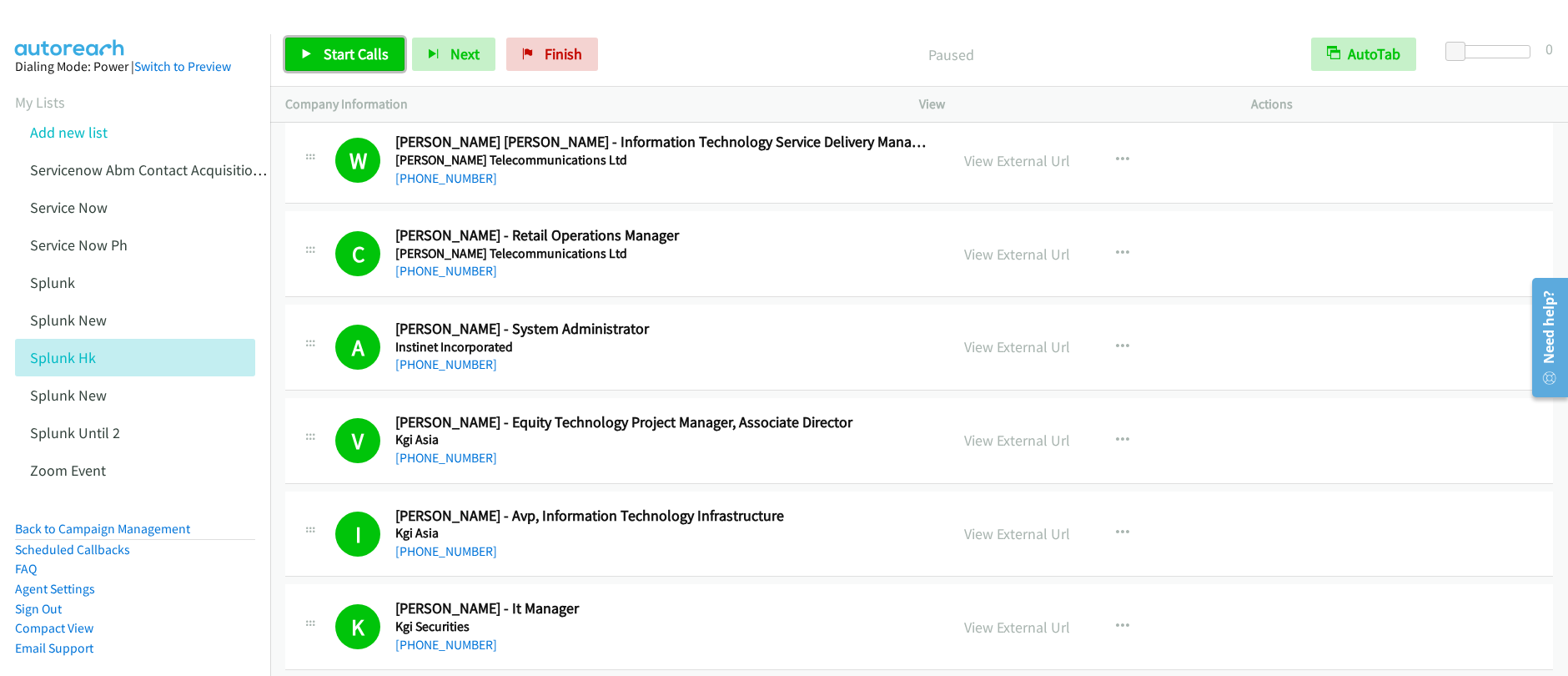
click at [330, 57] on span "Start Calls" at bounding box center [356, 53] width 65 height 20
click at [331, 57] on span "Pause" at bounding box center [342, 53] width 37 height 20
click at [331, 57] on span "Start Calls" at bounding box center [356, 53] width 65 height 20
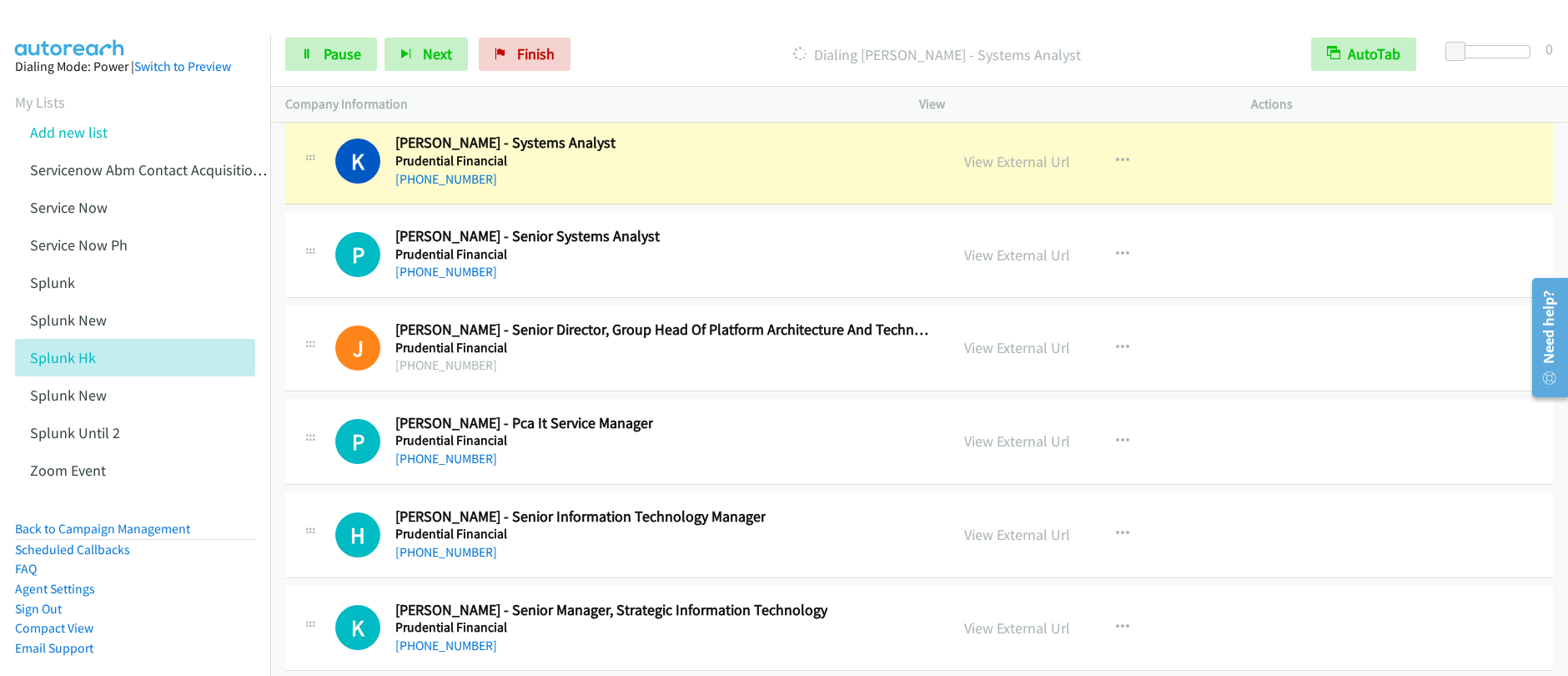
scroll to position [22835, 0]
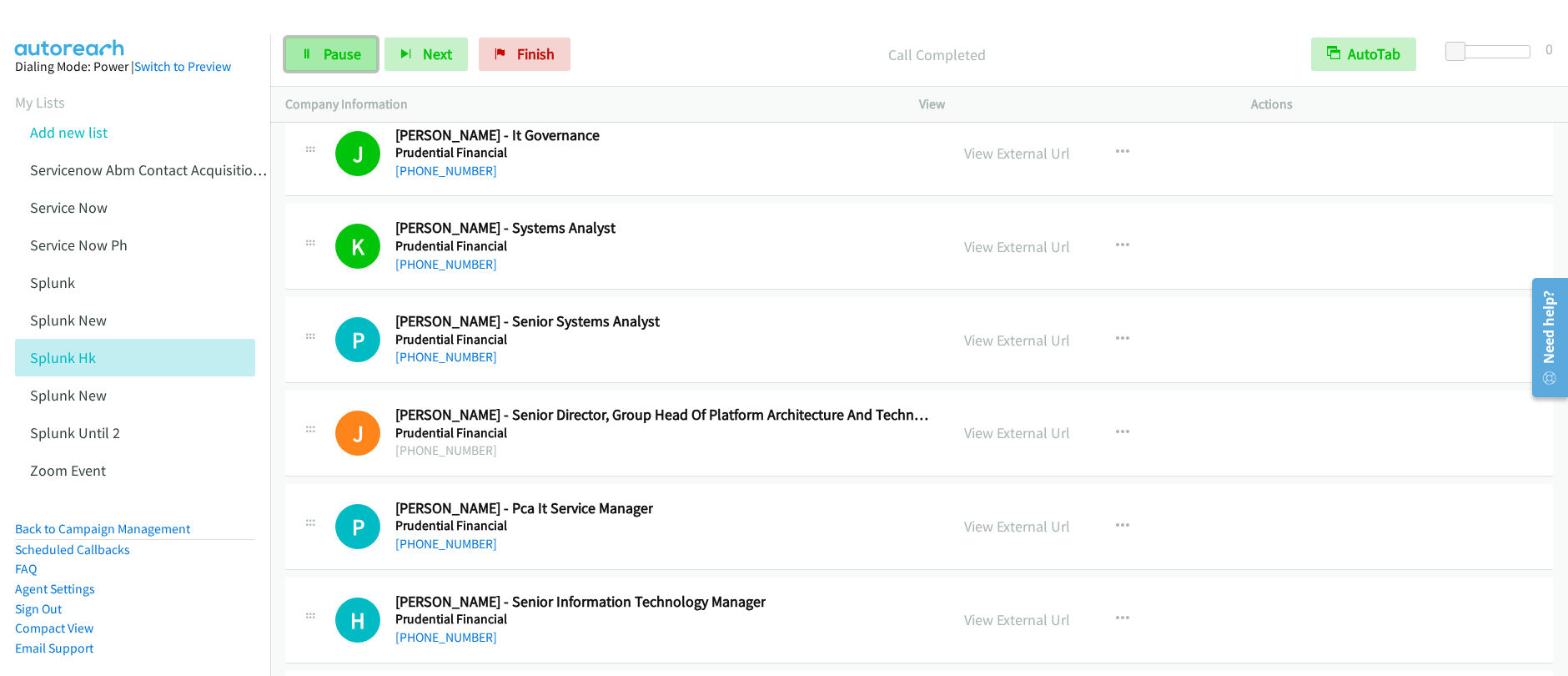
click at [331, 68] on link "Pause" at bounding box center [330, 54] width 92 height 34
click at [335, 65] on link "Start Calls" at bounding box center [344, 54] width 119 height 34
click at [328, 52] on span "Pause" at bounding box center [342, 53] width 37 height 20
click at [331, 52] on span "Start Calls" at bounding box center [356, 53] width 65 height 20
click at [302, 52] on icon at bounding box center [307, 55] width 12 height 12
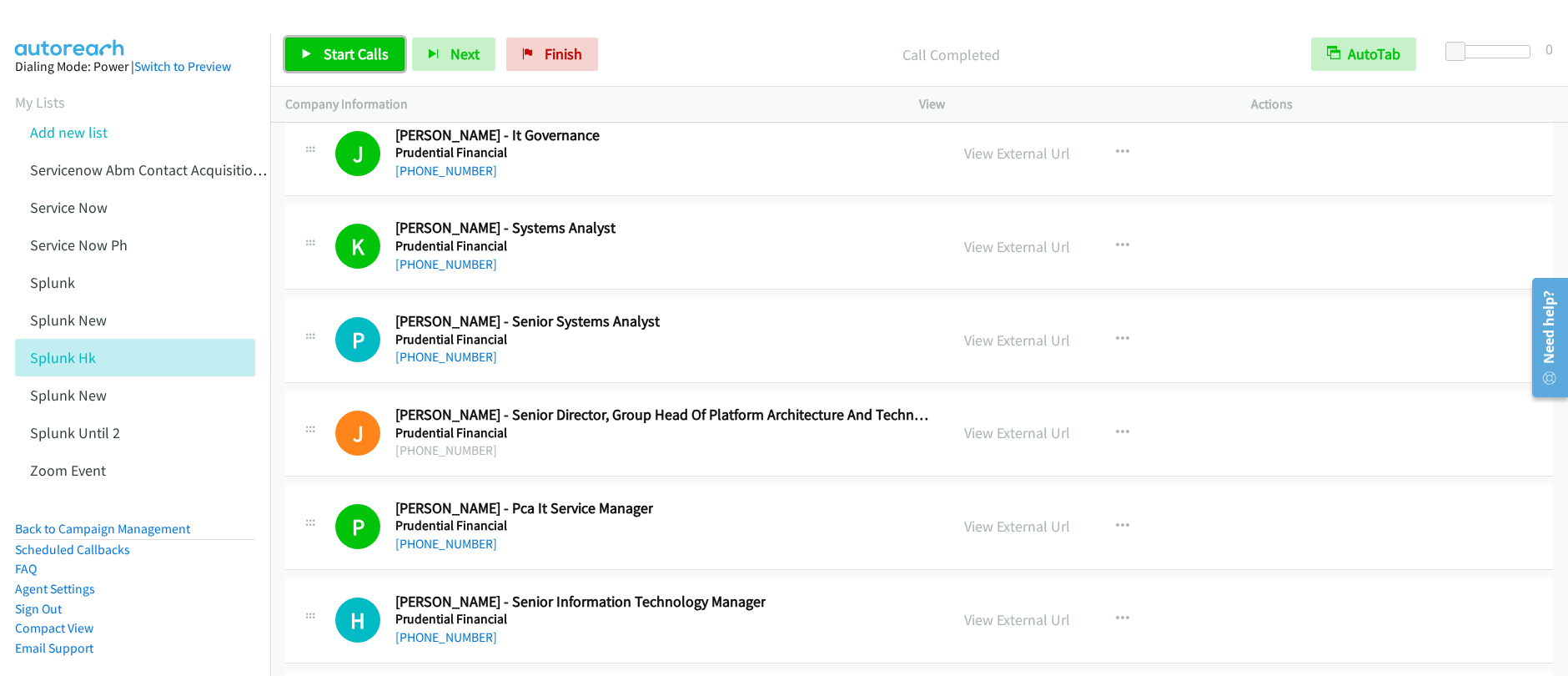
click at [375, 55] on span "Start Calls" at bounding box center [356, 53] width 65 height 20
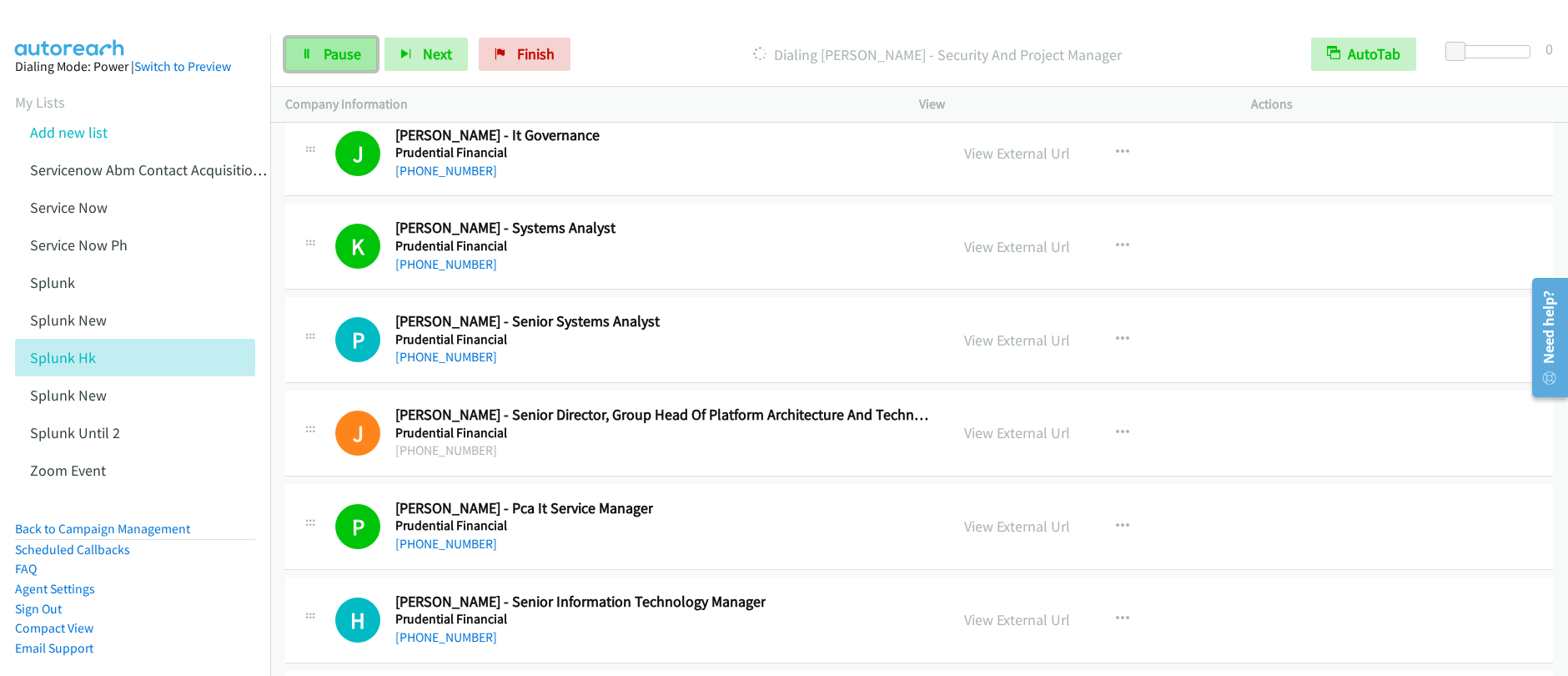
click at [358, 56] on span "Pause" at bounding box center [342, 53] width 37 height 20
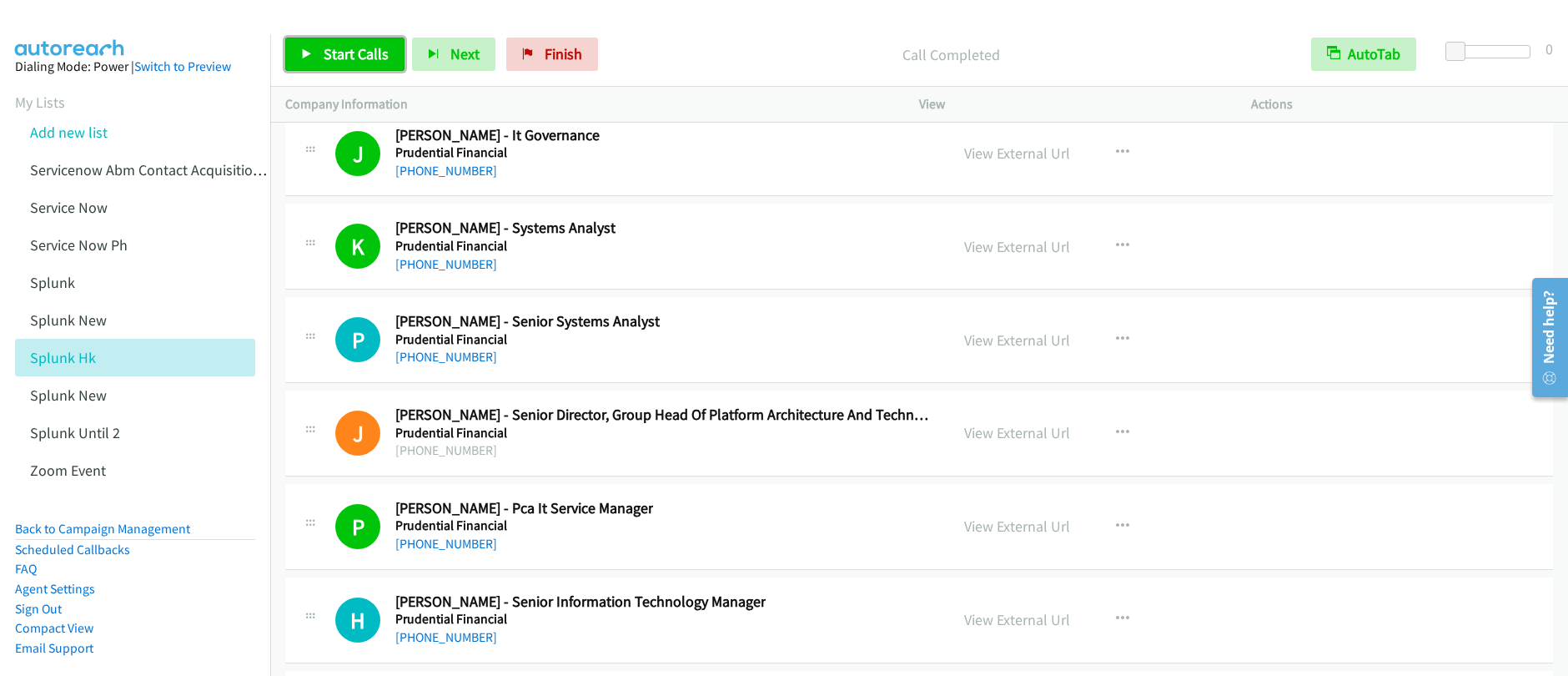
click at [333, 47] on span "Start Calls" at bounding box center [356, 53] width 65 height 20
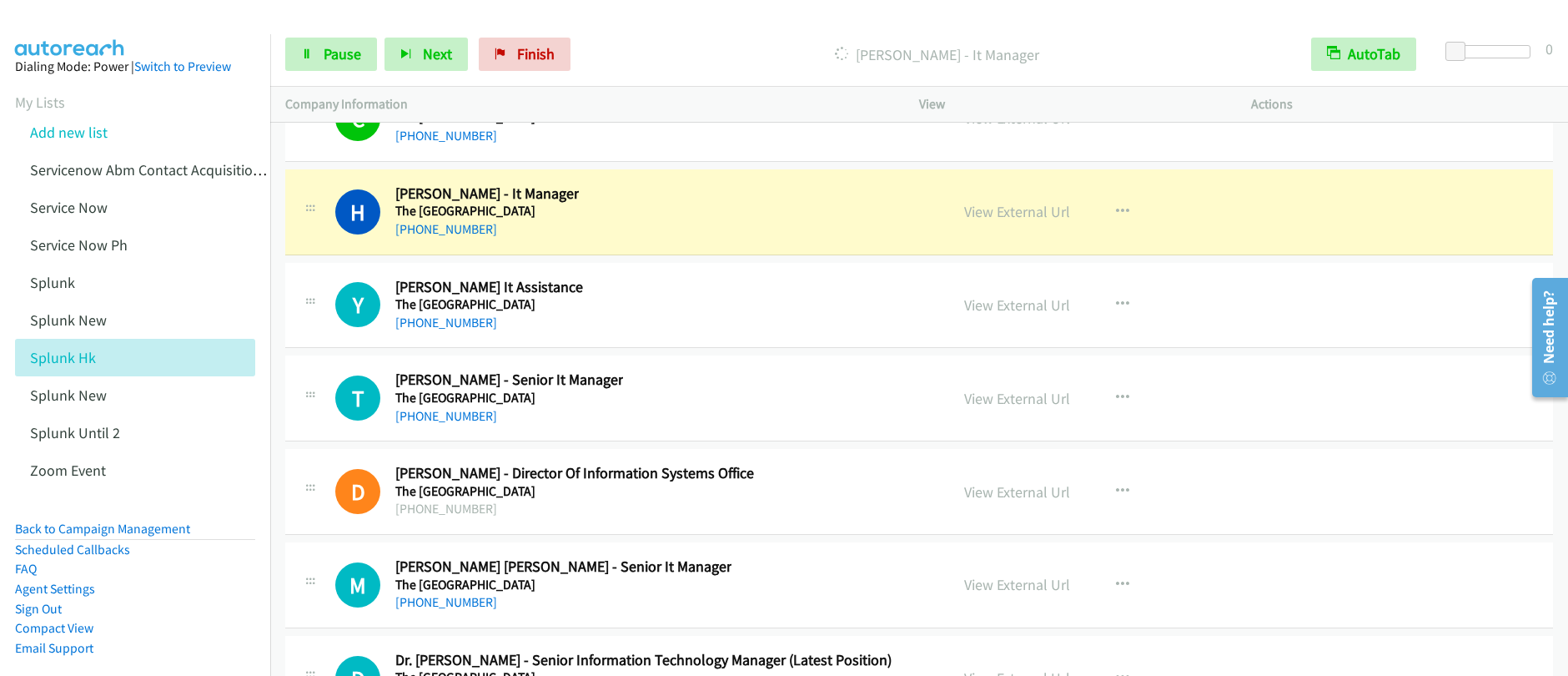
scroll to position [28040, 0]
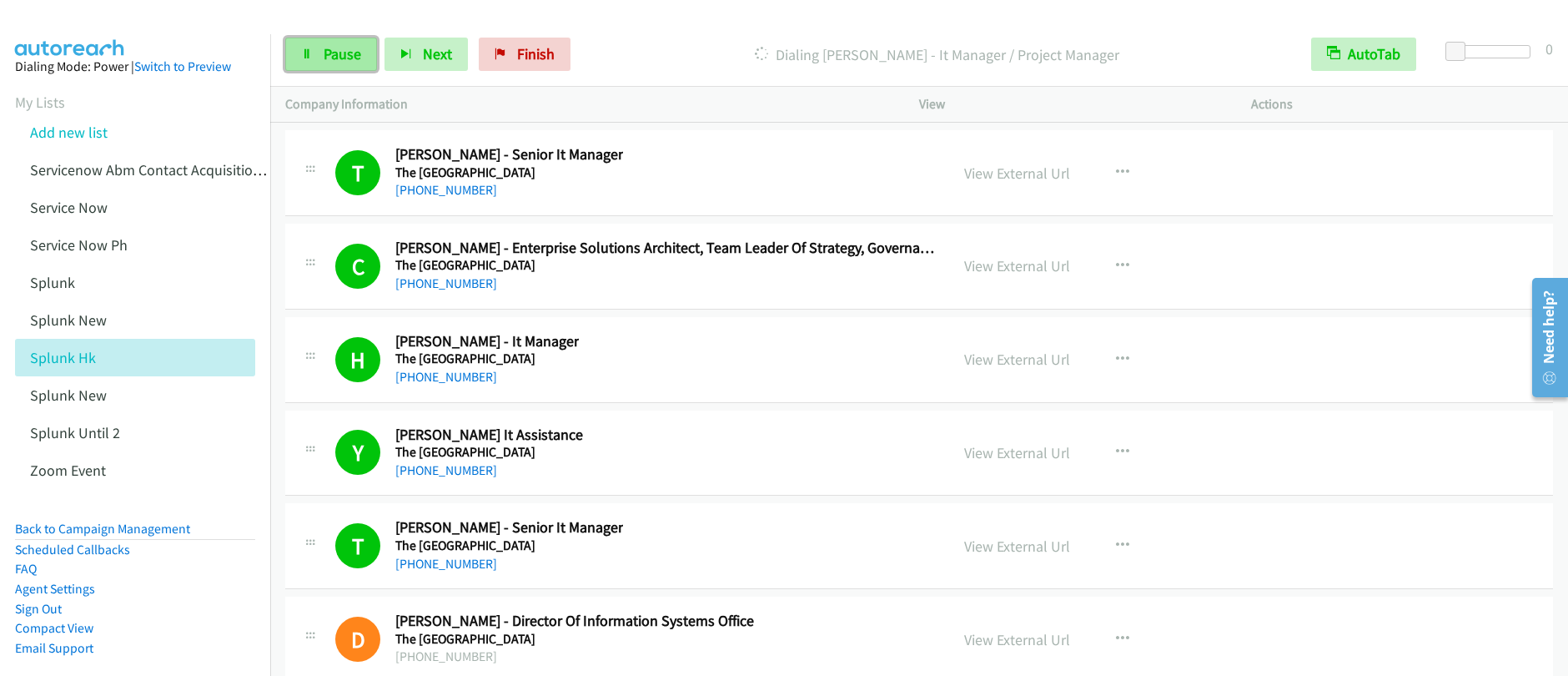
click at [336, 61] on span "Pause" at bounding box center [342, 53] width 37 height 20
